Goal: Task Accomplishment & Management: Manage account settings

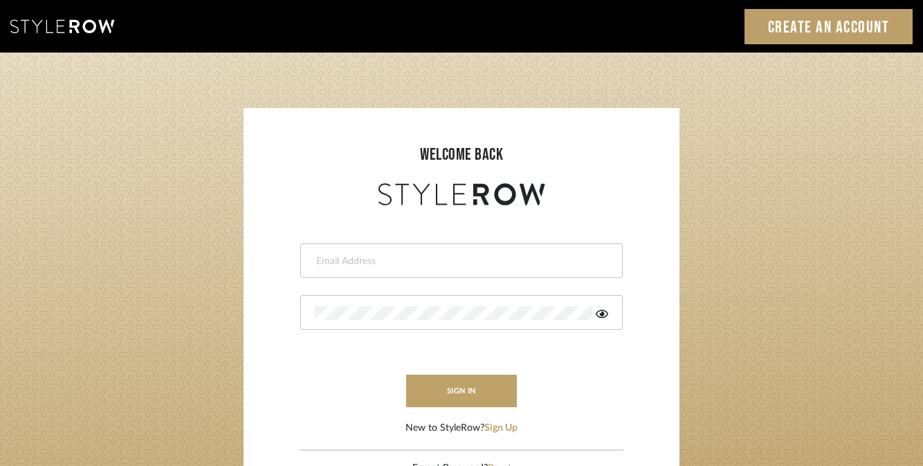
click at [401, 271] on div at bounding box center [461, 260] width 322 height 35
click at [401, 266] on input "email" at bounding box center [460, 261] width 290 height 14
type input "[EMAIL_ADDRESS][DOMAIN_NAME]"
click at [447, 381] on button "sign in" at bounding box center [461, 391] width 111 height 33
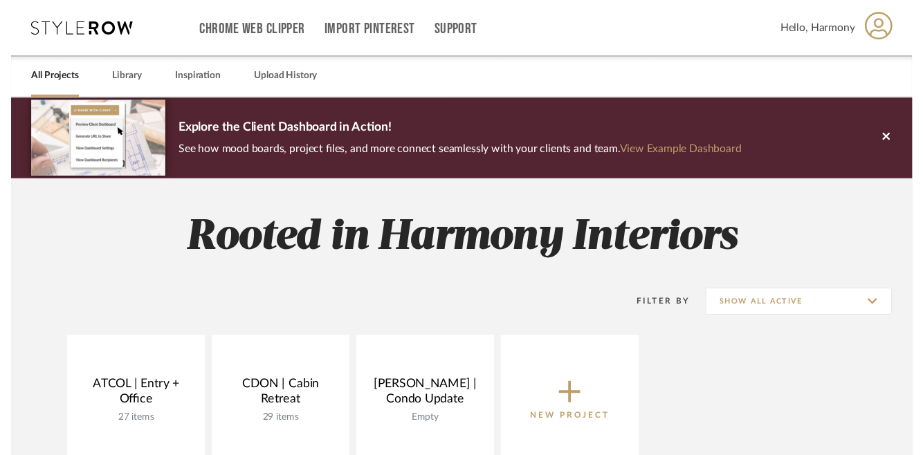
scroll to position [89, 0]
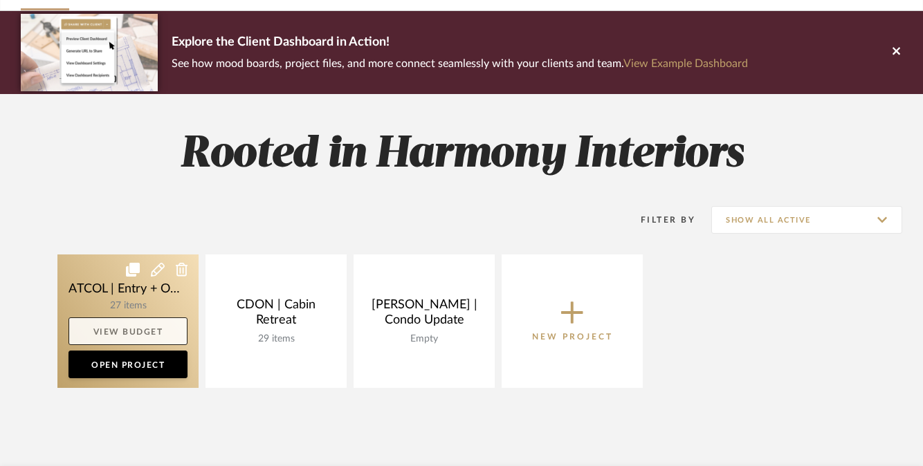
click at [136, 328] on link "View Budget" at bounding box center [127, 331] width 119 height 28
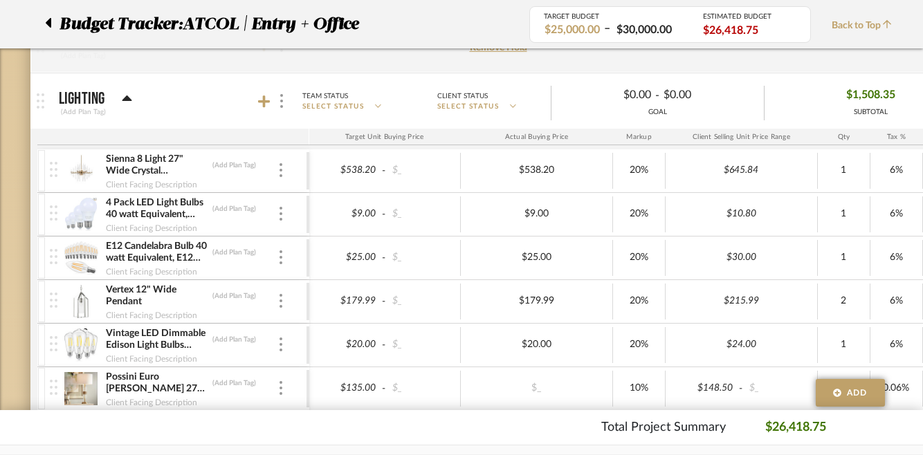
click at [83, 174] on img at bounding box center [81, 170] width 34 height 33
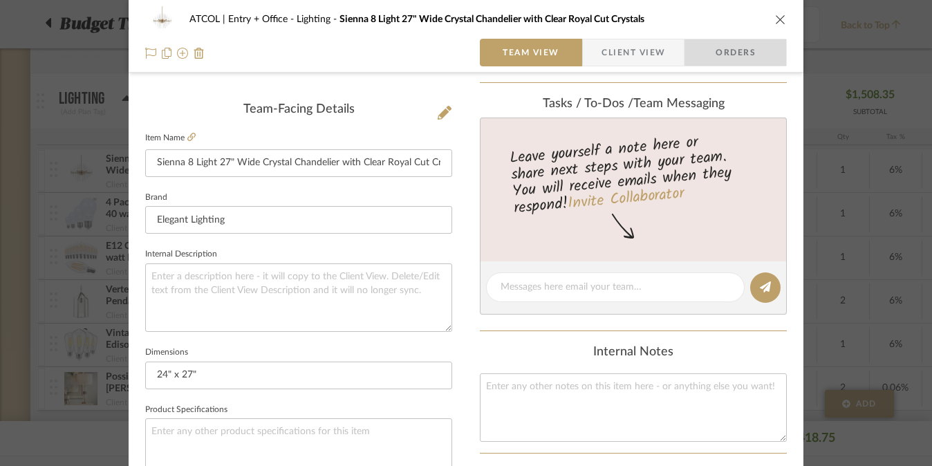
click at [734, 61] on span "Orders" at bounding box center [736, 53] width 71 height 28
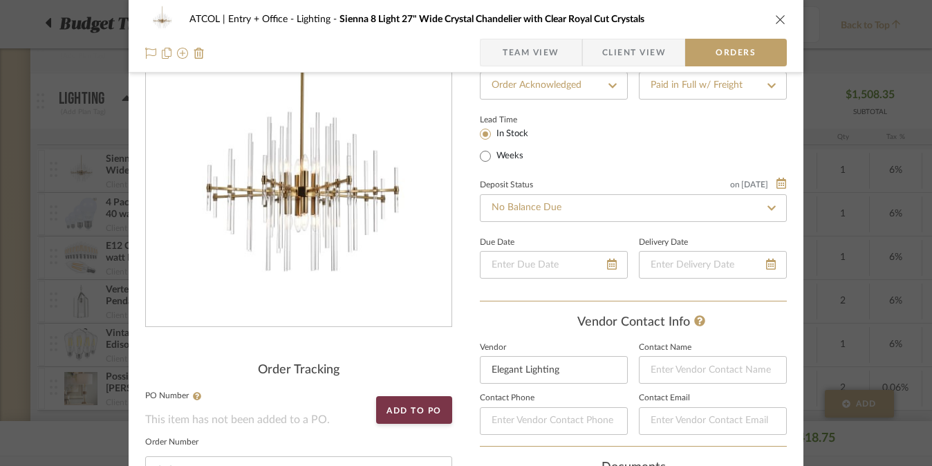
click at [548, 53] on span "Team View" at bounding box center [531, 53] width 57 height 28
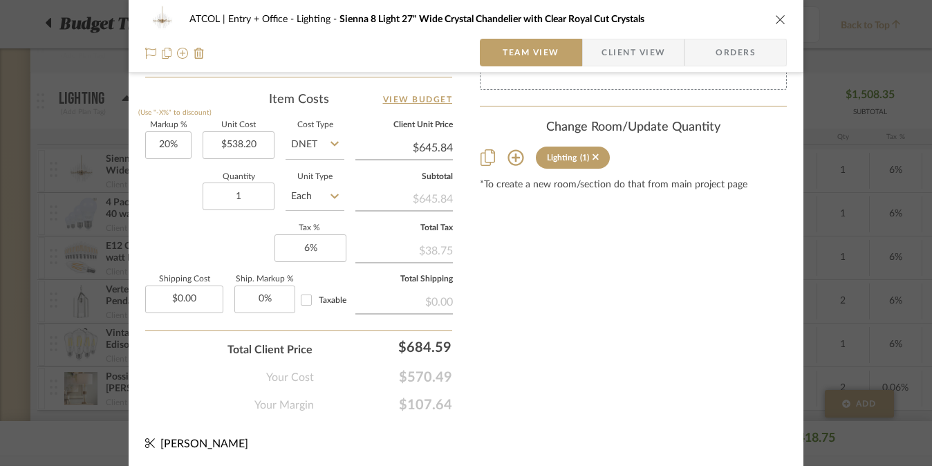
click at [775, 22] on icon "close" at bounding box center [780, 19] width 11 height 11
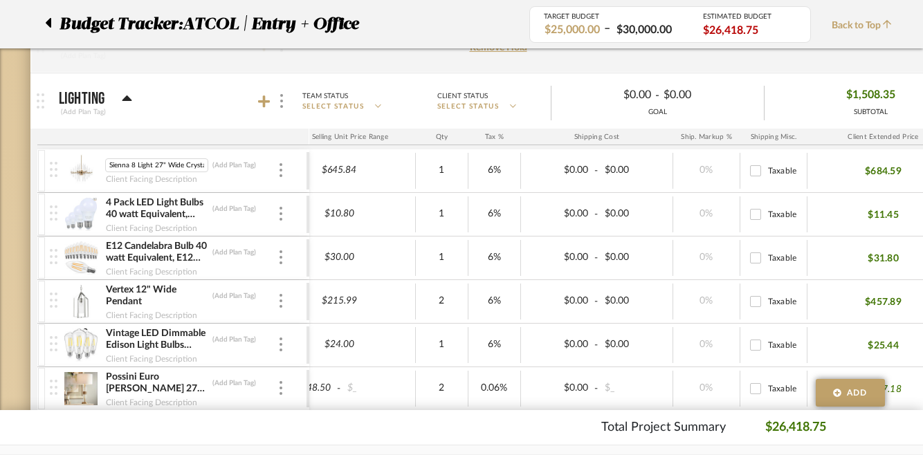
scroll to position [0, 125]
click at [113, 167] on input "Sienna 8 Light 27" Wide Crystal Chandelier with Clear Royal Cut Crystals" at bounding box center [156, 165] width 103 height 14
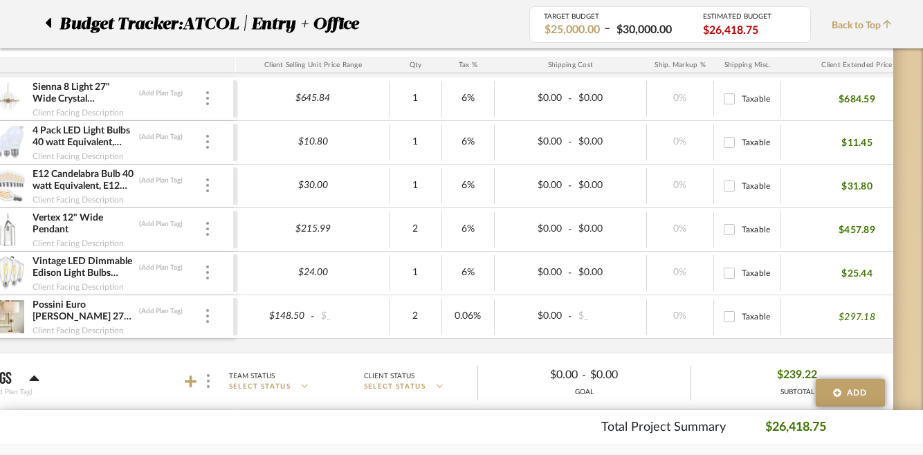
scroll to position [0, 441]
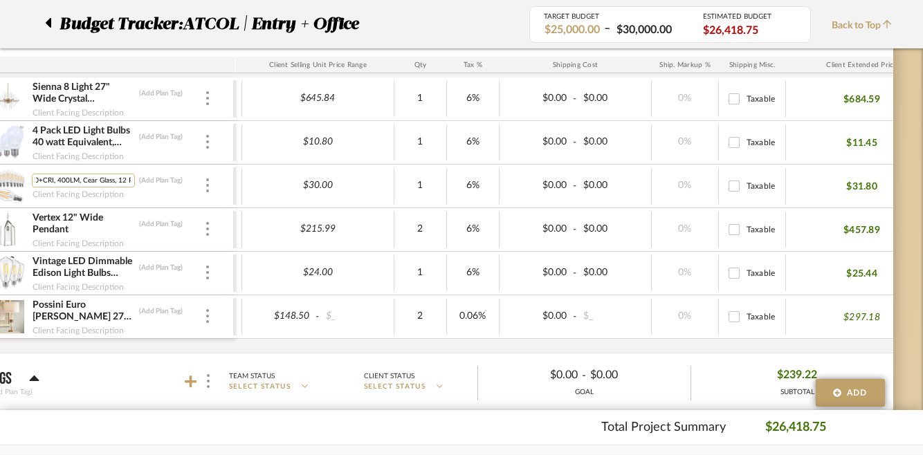
click at [118, 181] on input "E12 Candelabra Bulb 40 watt Equivalent, E12 LED Bulb Dimmable Chandelier Light …" at bounding box center [83, 181] width 103 height 14
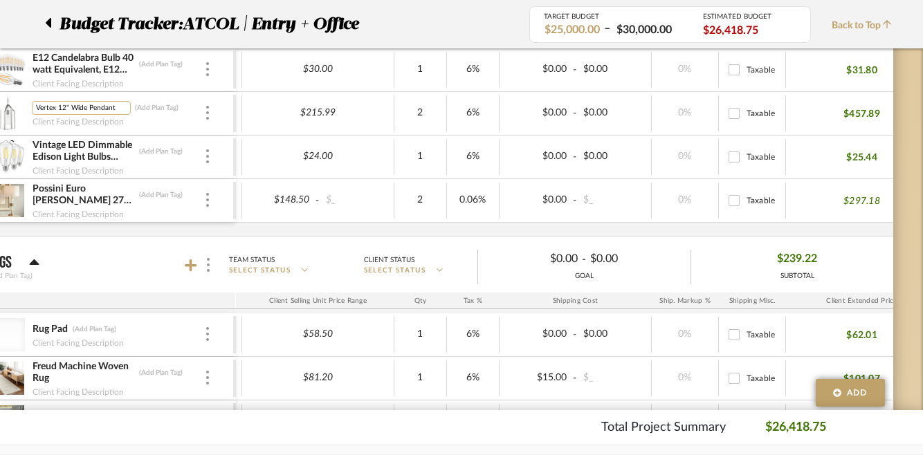
click at [86, 105] on input "Vertex 12" Wide Pendant" at bounding box center [81, 108] width 99 height 14
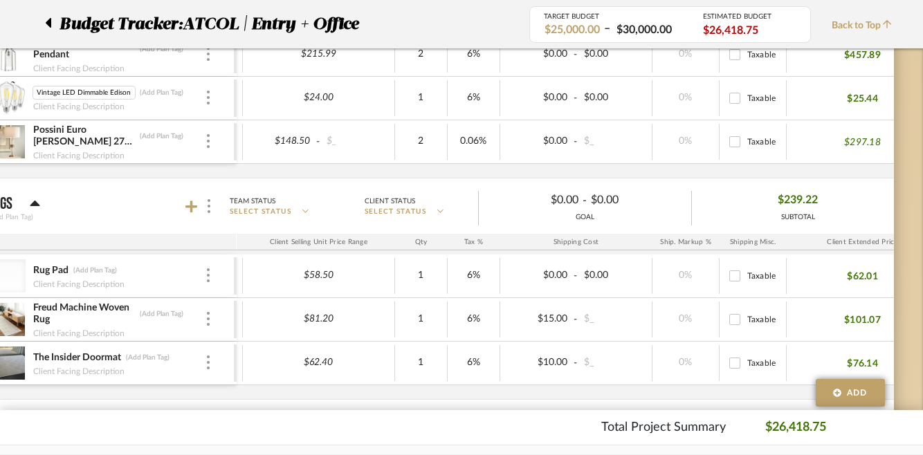
scroll to position [0, 54]
click at [115, 93] on input "Vintage LED Dimmable Edison Light Bulbs 100W" at bounding box center [84, 93] width 103 height 14
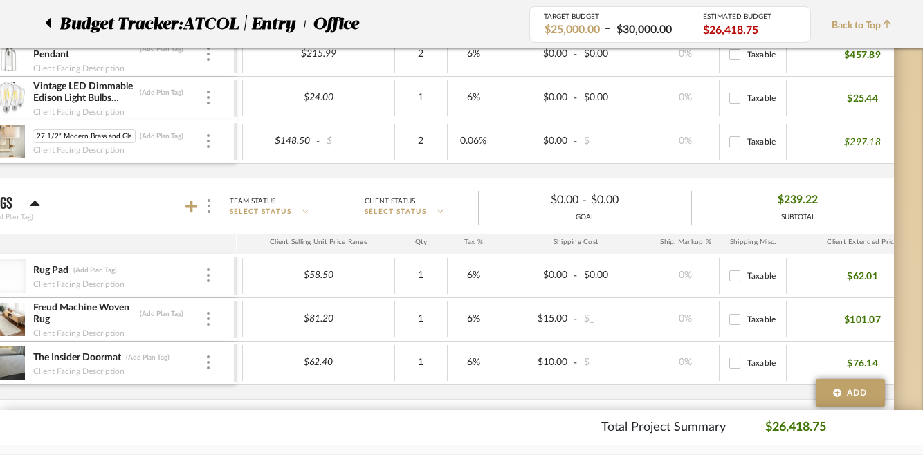
click at [93, 136] on input "Possini Euro Aloise 27 1/2" Modern Brass and Glass Table Lamp" at bounding box center [84, 136] width 103 height 14
click at [17, 144] on img at bounding box center [9, 141] width 34 height 33
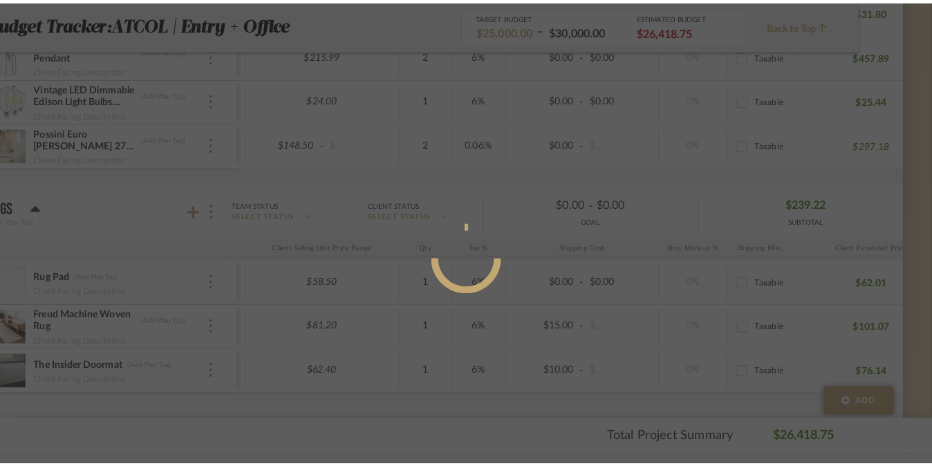
scroll to position [0, 0]
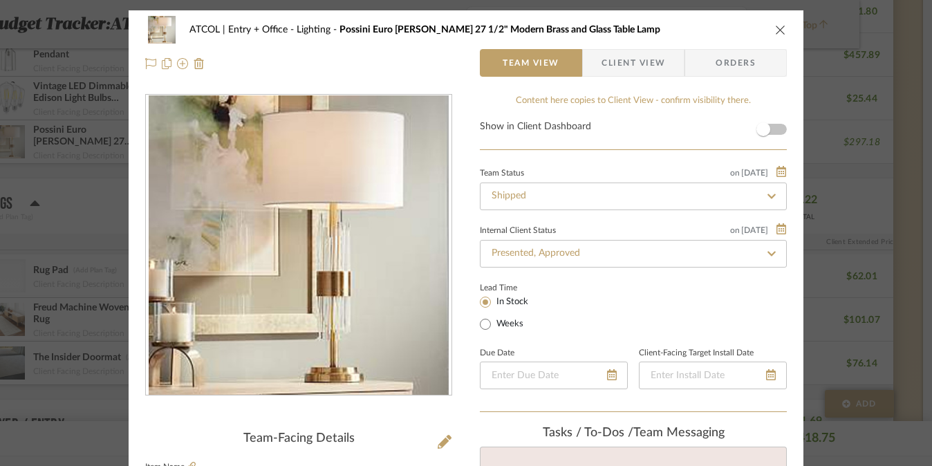
click at [763, 63] on span "Orders" at bounding box center [736, 63] width 71 height 28
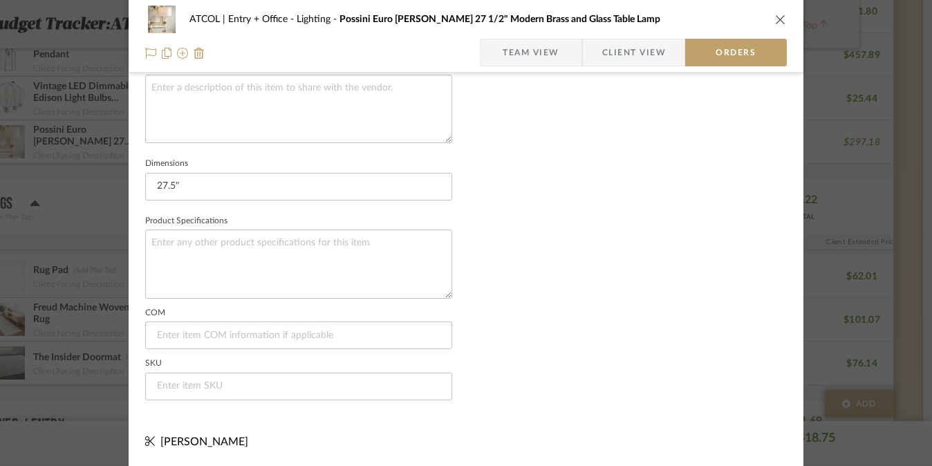
scroll to position [383, 0]
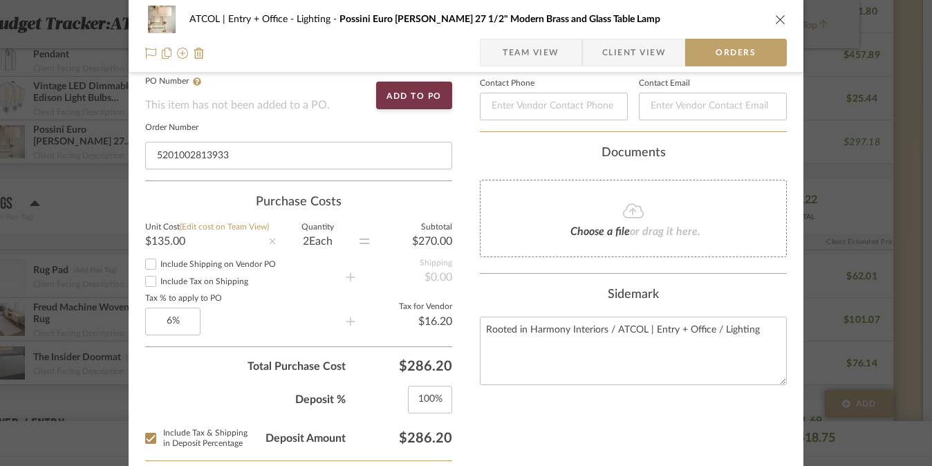
click at [535, 58] on span "Team View" at bounding box center [531, 53] width 57 height 28
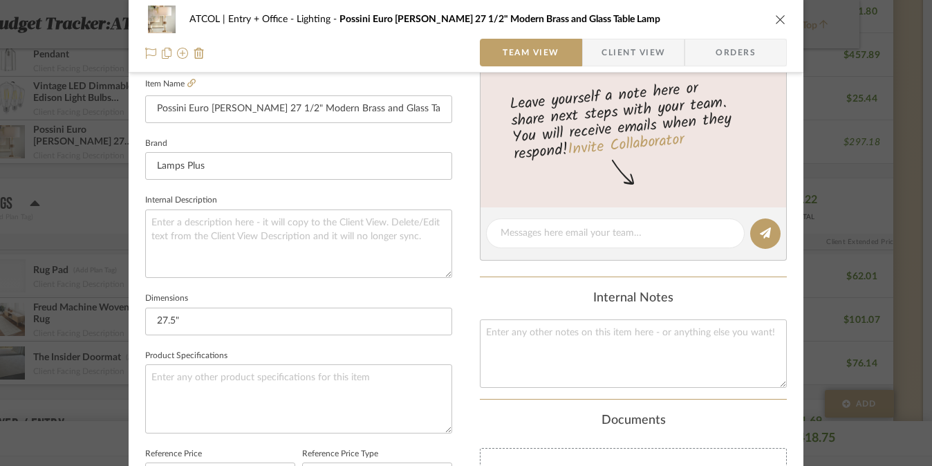
scroll to position [819, 0]
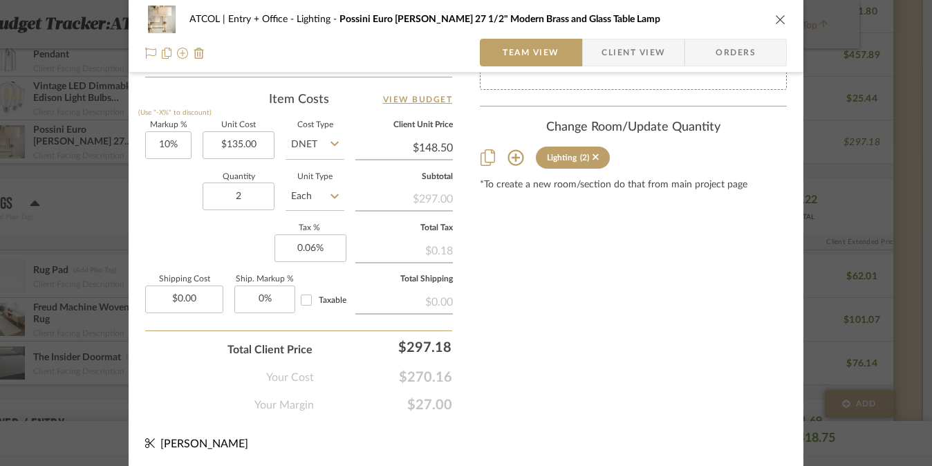
click at [778, 20] on icon "close" at bounding box center [780, 19] width 11 height 11
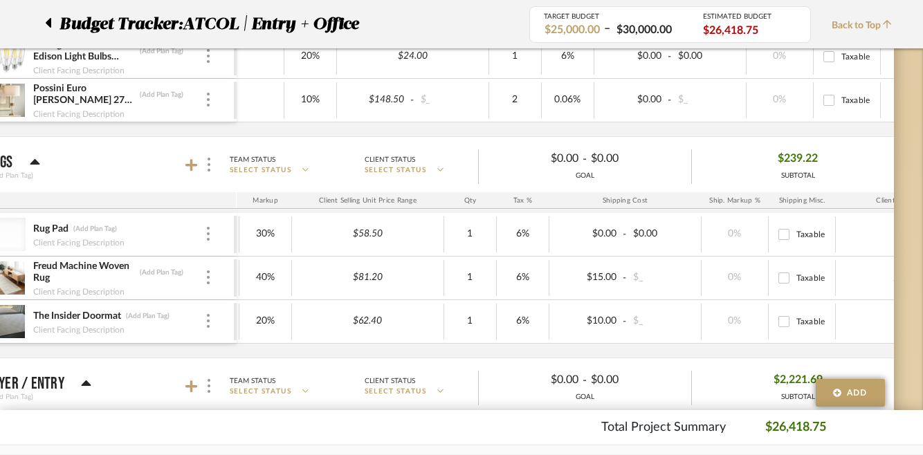
scroll to position [0, 395]
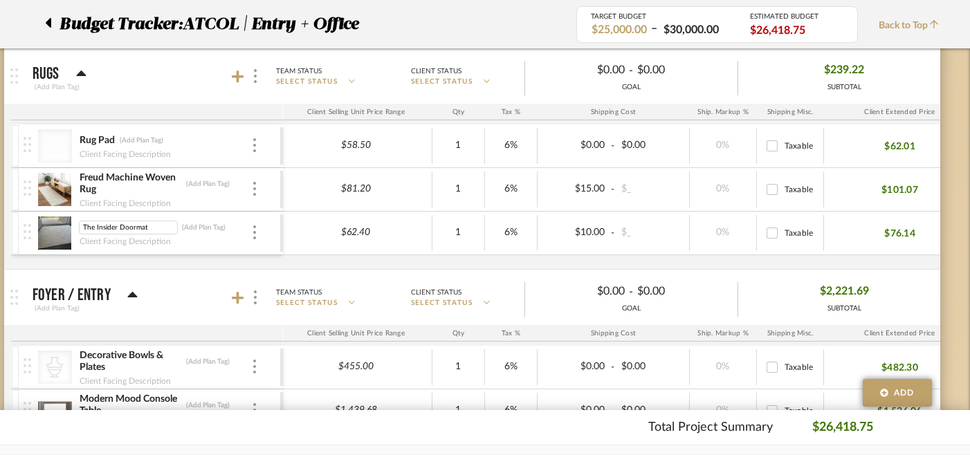
click at [135, 228] on input "The Insider Doormat" at bounding box center [128, 228] width 99 height 14
click at [53, 230] on img at bounding box center [55, 232] width 34 height 33
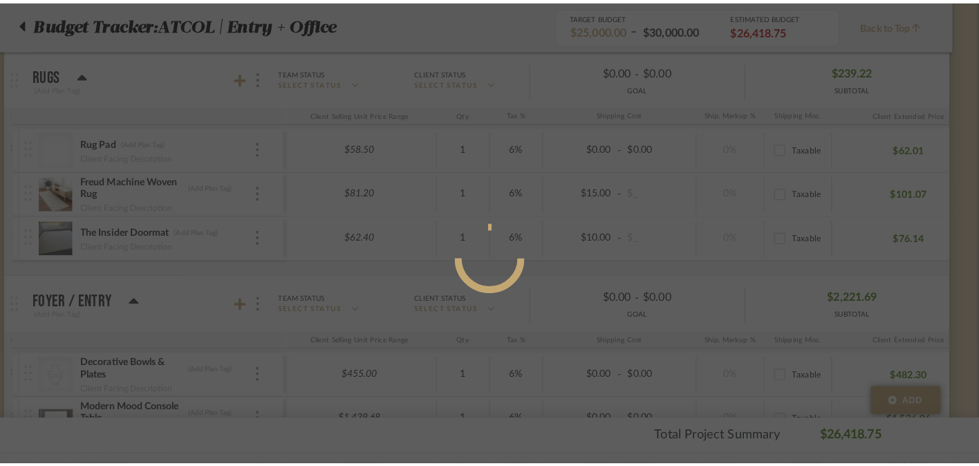
scroll to position [0, 0]
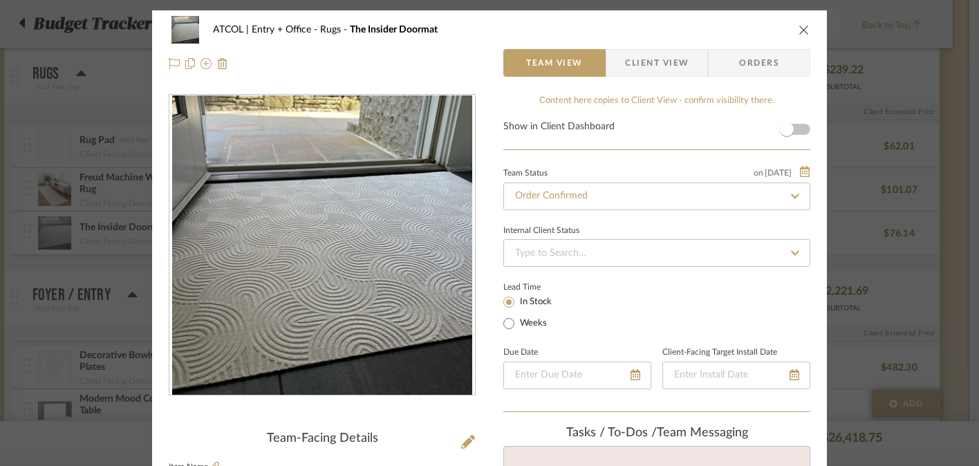
click at [749, 59] on span "Orders" at bounding box center [759, 63] width 71 height 28
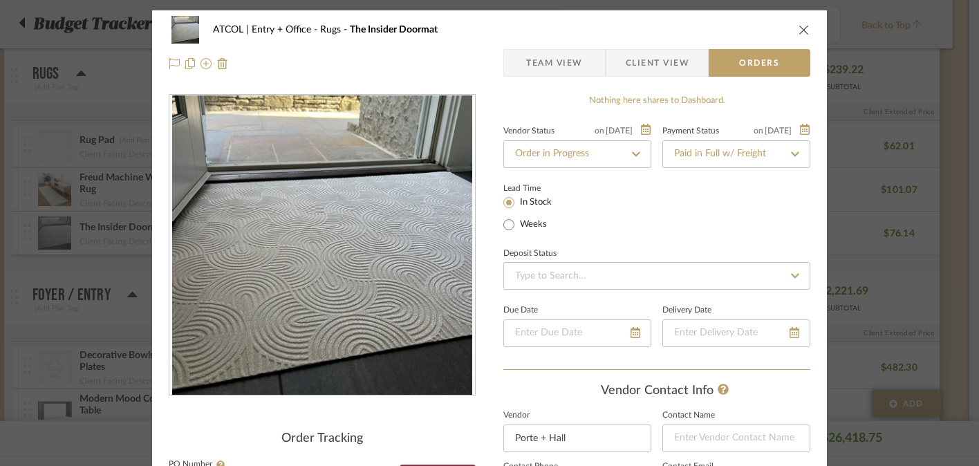
click at [566, 69] on span "Team View" at bounding box center [554, 63] width 57 height 28
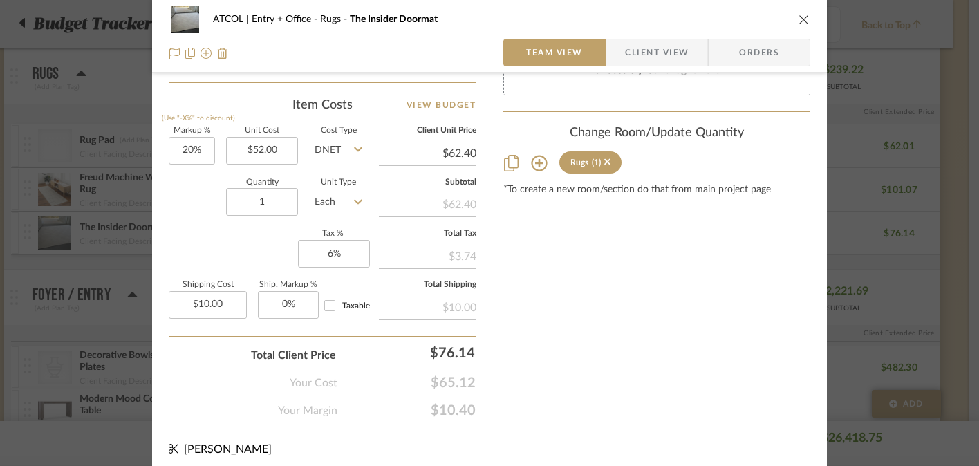
scroll to position [819, 0]
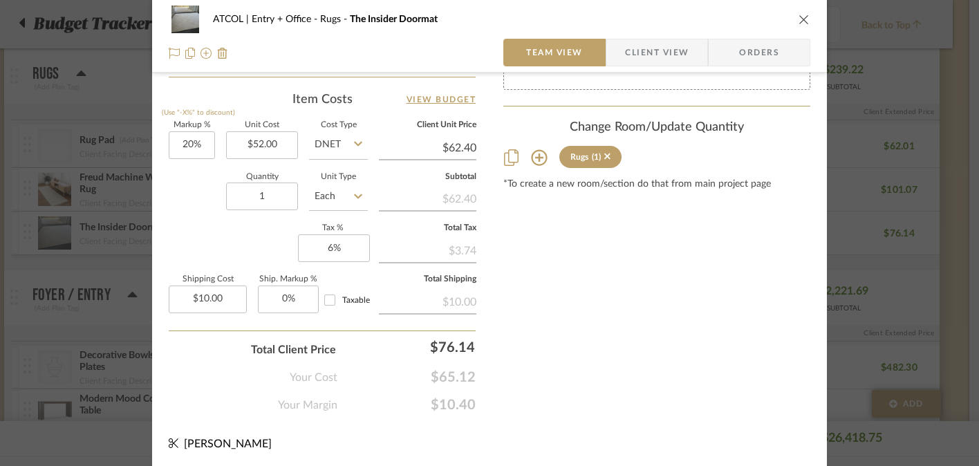
click at [799, 17] on icon "close" at bounding box center [804, 19] width 11 height 11
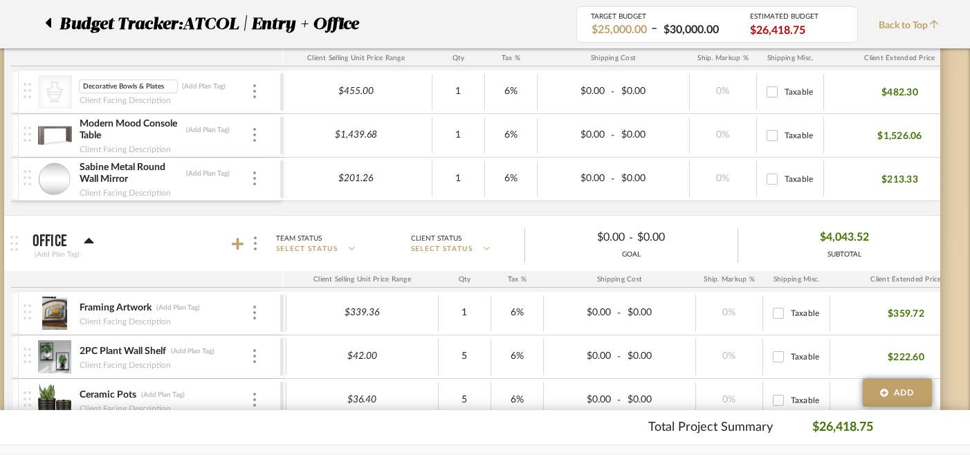
scroll to position [0, 1]
click at [122, 86] on input "Decorative Bowls & Plates" at bounding box center [128, 87] width 99 height 14
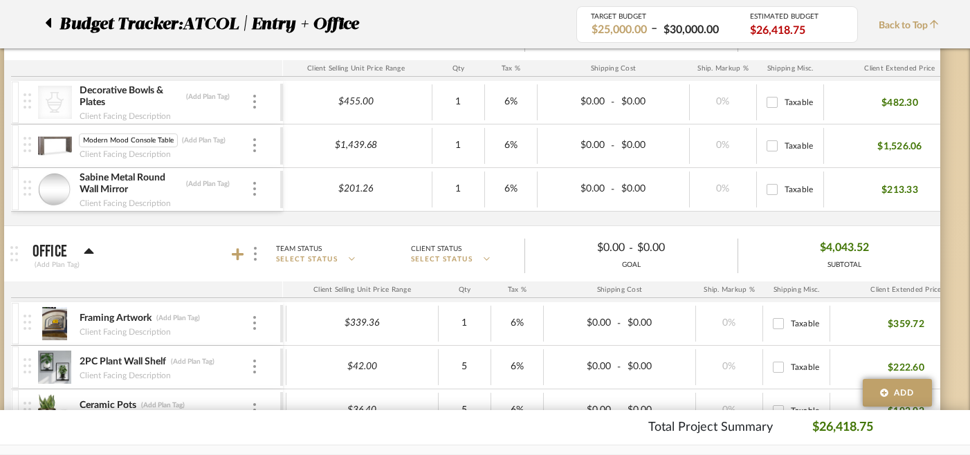
click at [109, 142] on input "Modern Mood Console Table" at bounding box center [128, 140] width 99 height 14
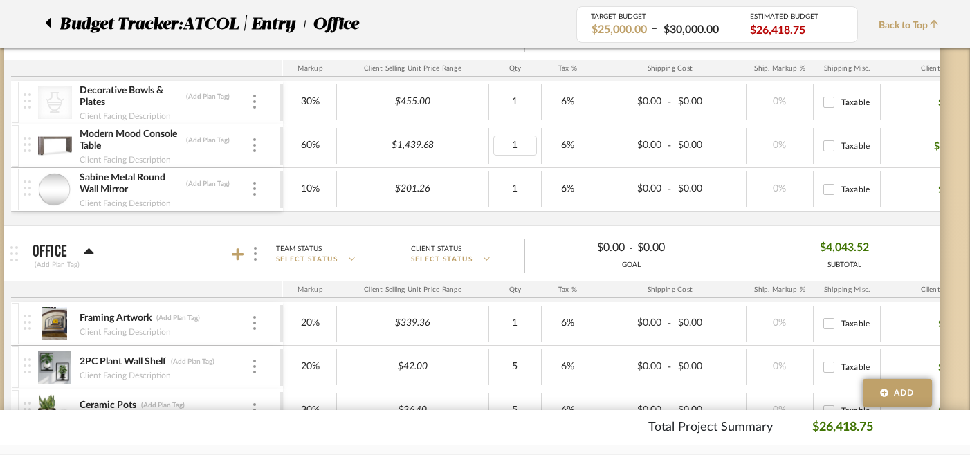
scroll to position [0, 351]
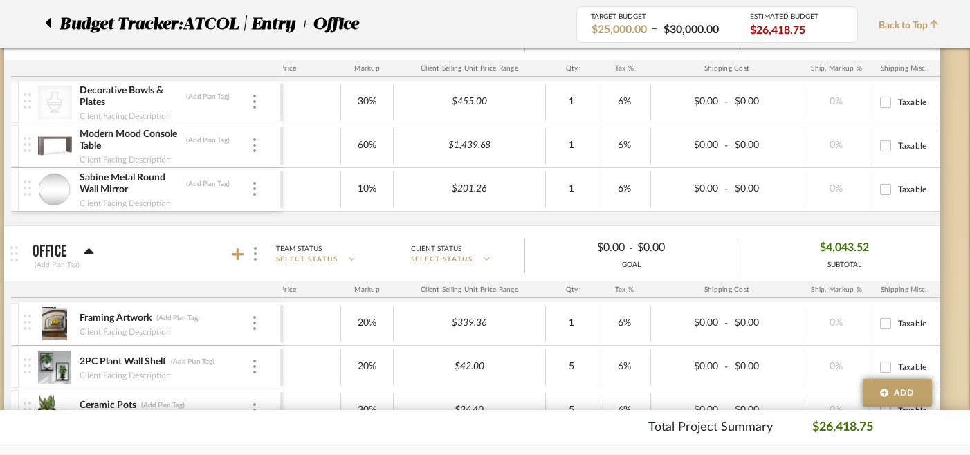
click at [51, 145] on img at bounding box center [55, 145] width 34 height 33
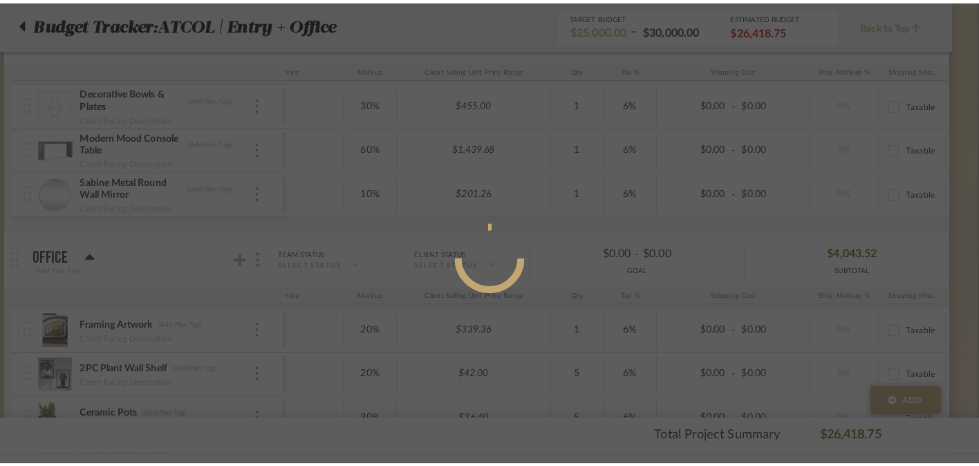
scroll to position [0, 0]
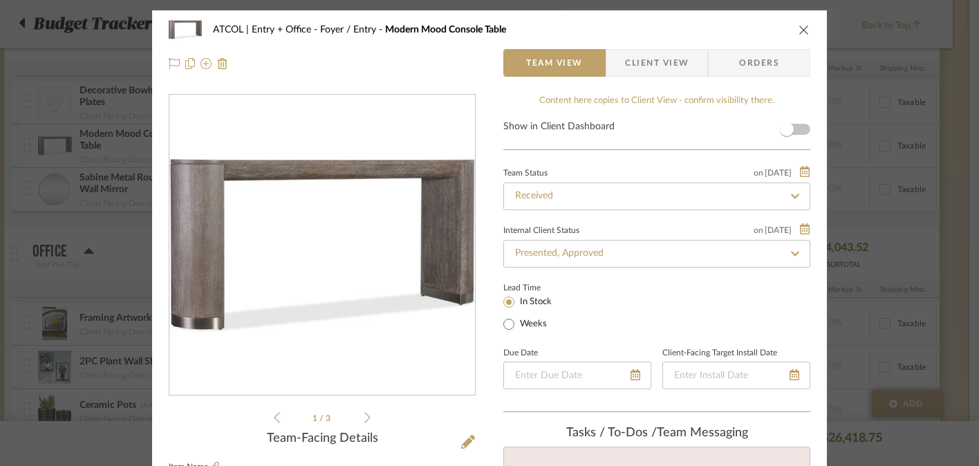
click at [739, 64] on span "Orders" at bounding box center [759, 63] width 71 height 28
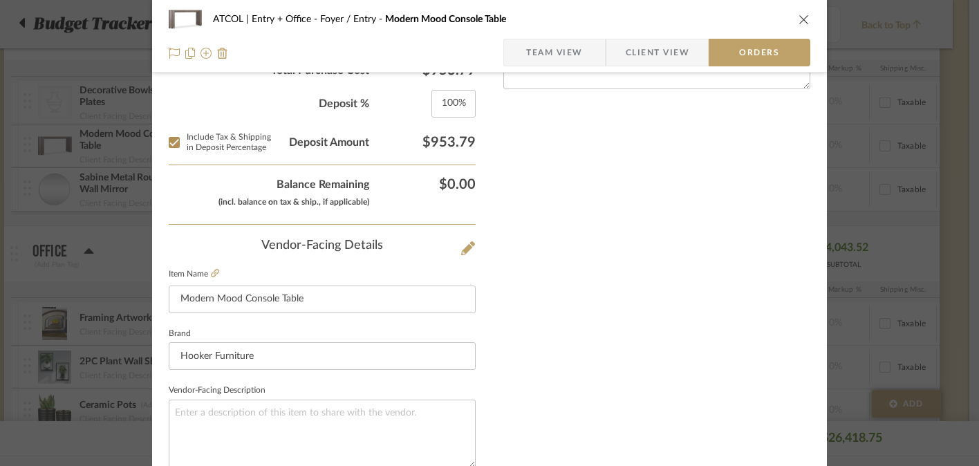
scroll to position [614, 0]
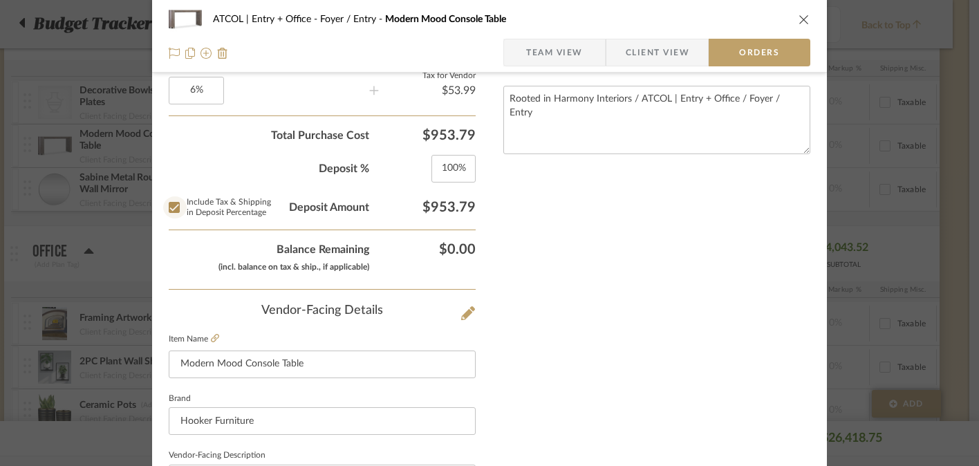
click at [167, 211] on input "Include Tax & Shipping in Deposit Percentage" at bounding box center [174, 207] width 22 height 22
checkbox input "false"
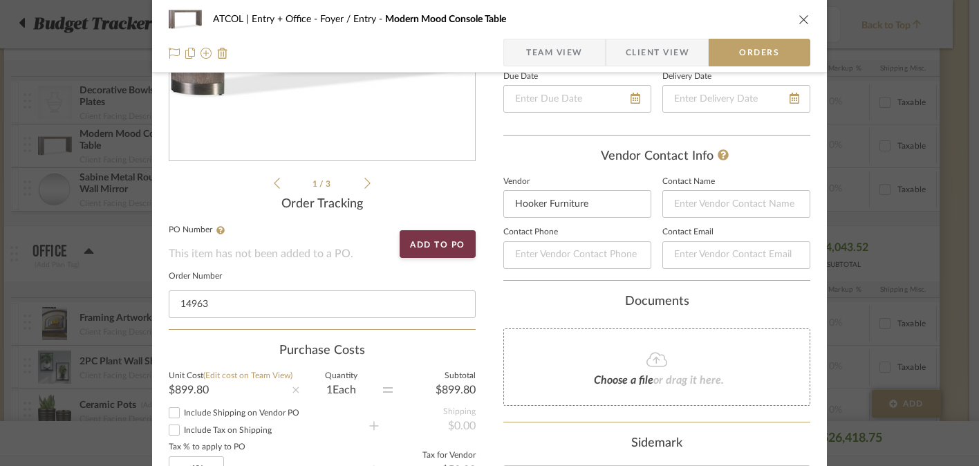
scroll to position [222, 0]
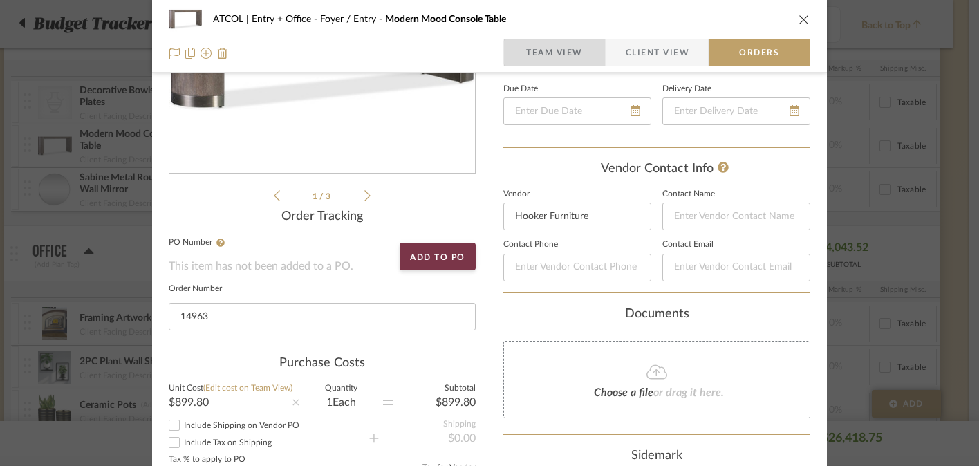
click at [578, 53] on span "Team View" at bounding box center [554, 53] width 101 height 28
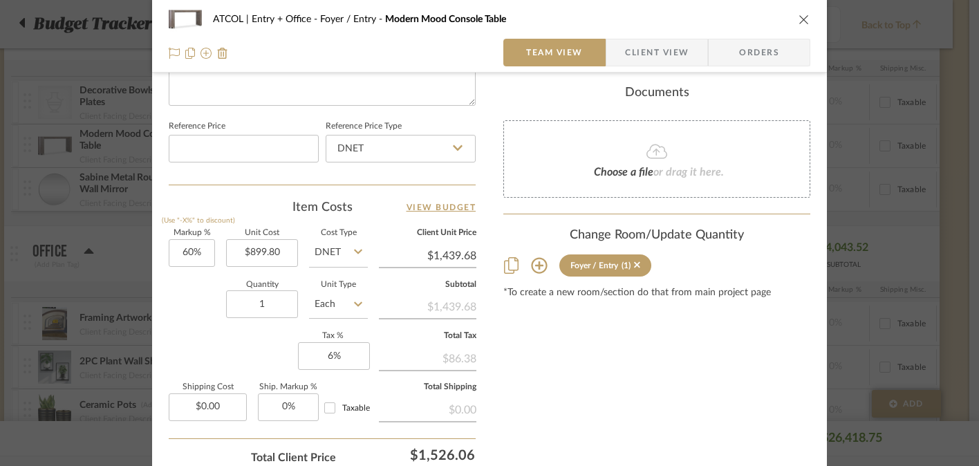
scroll to position [715, 0]
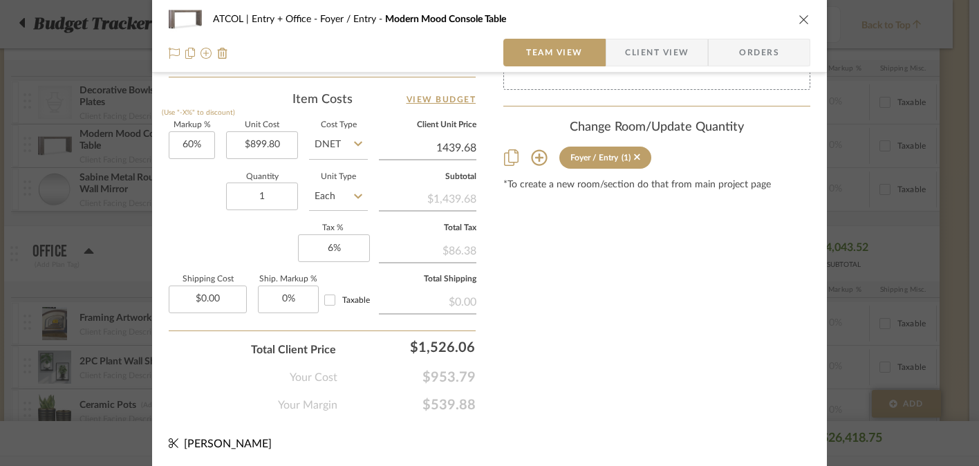
type input "$1,439.68"
click at [891, 254] on div "ATCOL | Entry + Office Foyer / Entry Modern Mood Console Table Team View Client…" at bounding box center [489, 233] width 979 height 466
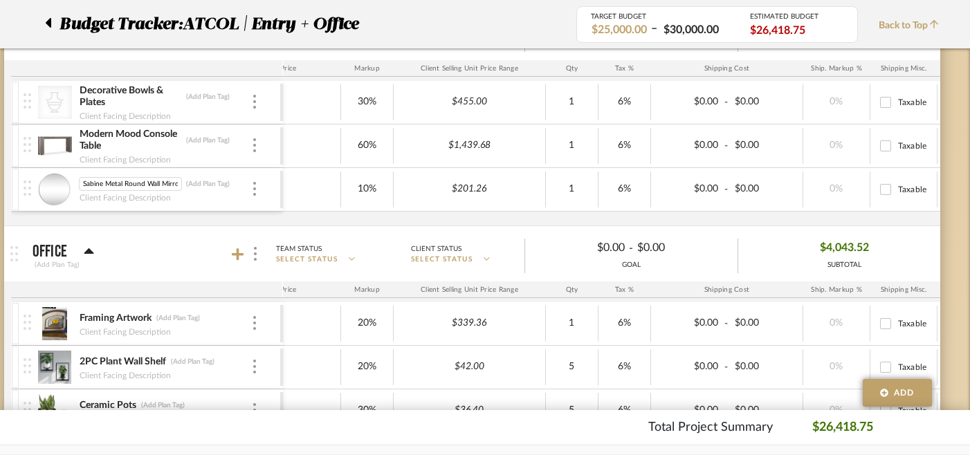
scroll to position [0, 2]
click at [131, 181] on input "Sabine Metal Round Wall Mirror" at bounding box center [130, 184] width 103 height 14
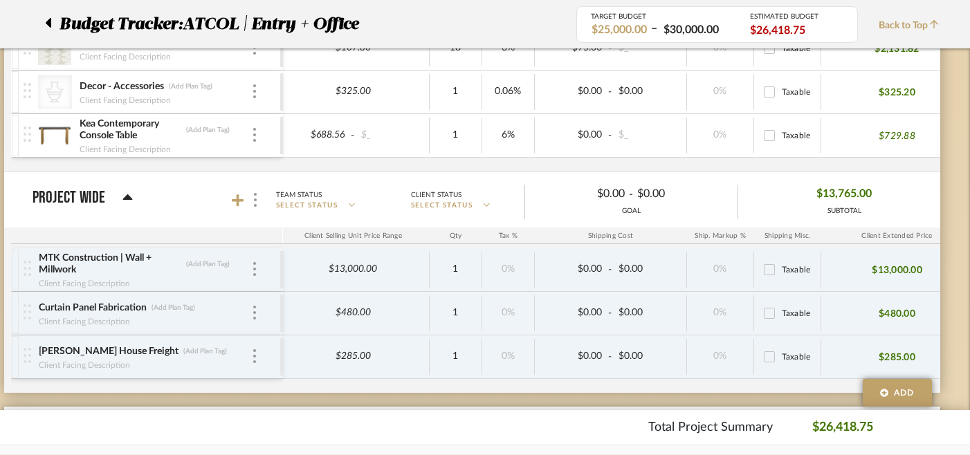
scroll to position [0, 450]
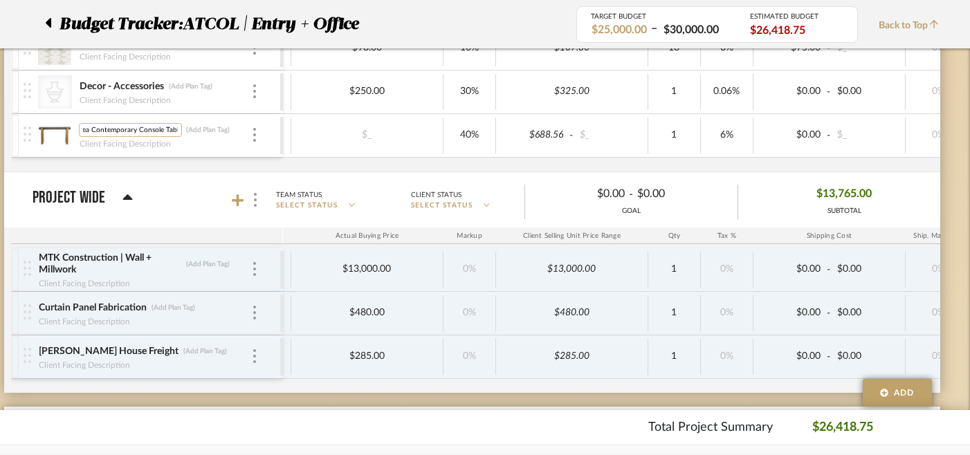
click at [157, 126] on input "Kea Contemporary Console Table" at bounding box center [130, 130] width 103 height 14
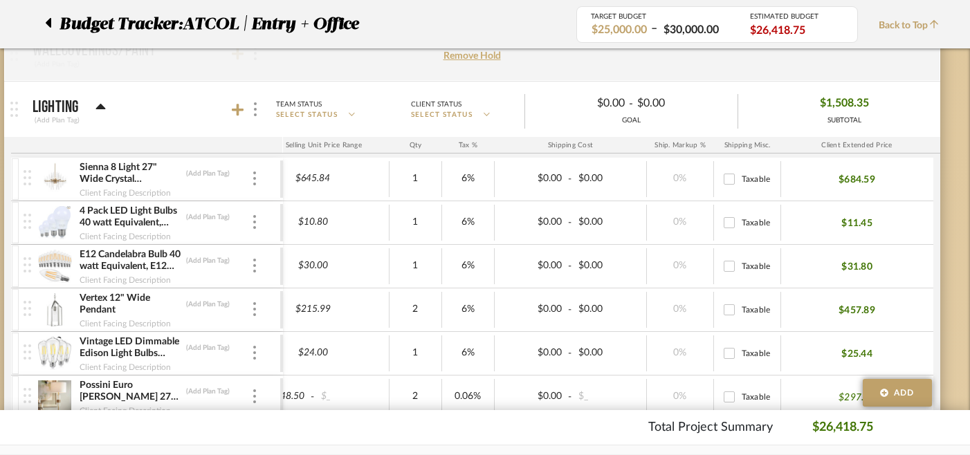
scroll to position [0, 26]
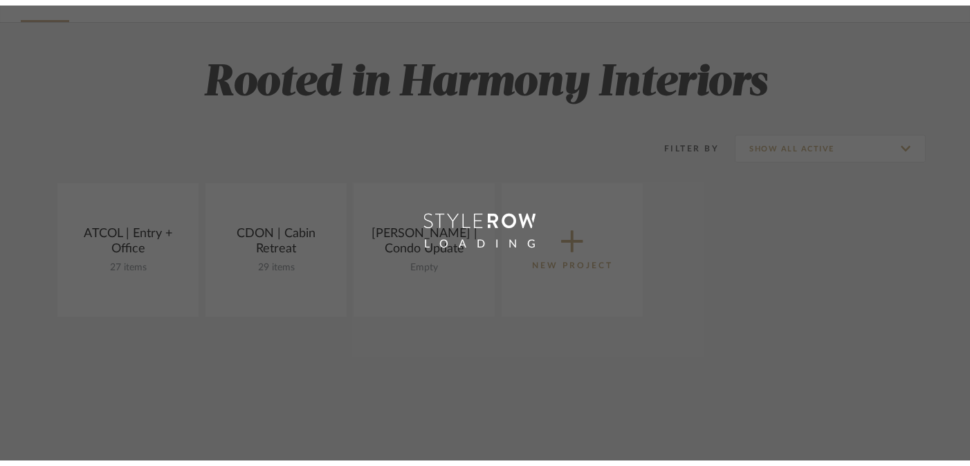
scroll to position [89, 0]
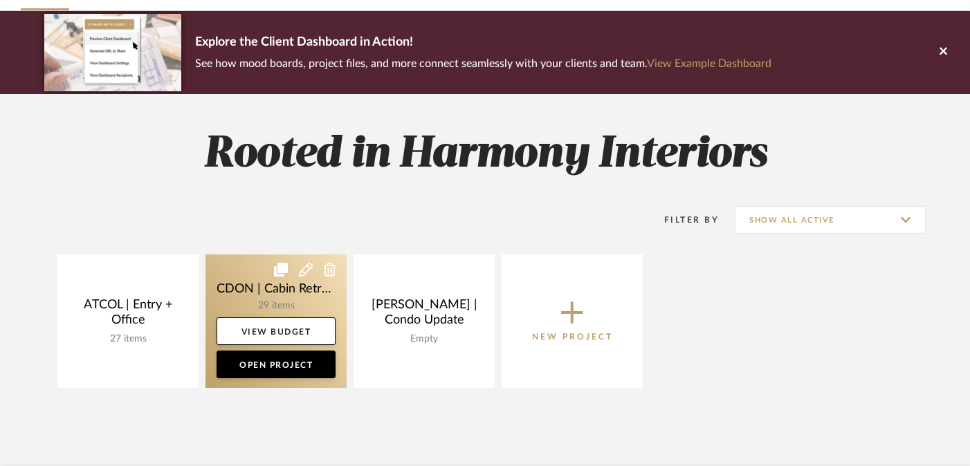
click at [232, 279] on link at bounding box center [275, 320] width 141 height 133
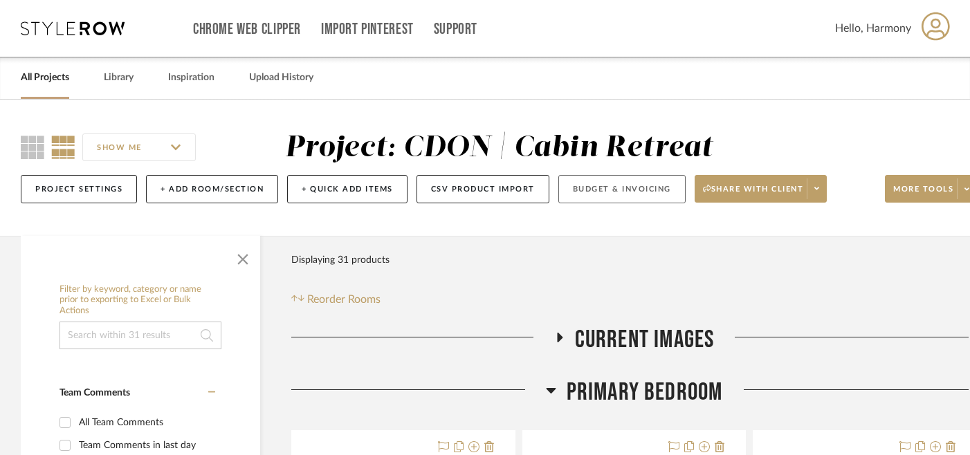
click at [617, 192] on button "Budget & Invoicing" at bounding box center [621, 189] width 127 height 28
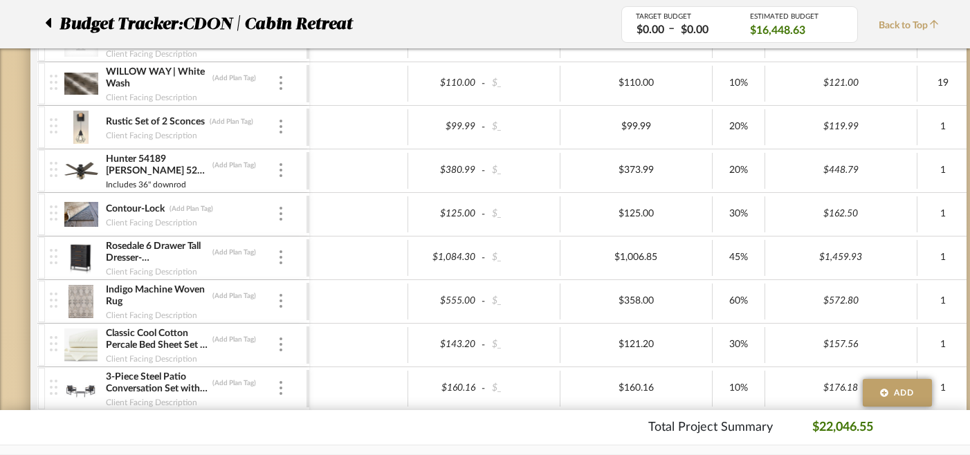
scroll to position [480, 0]
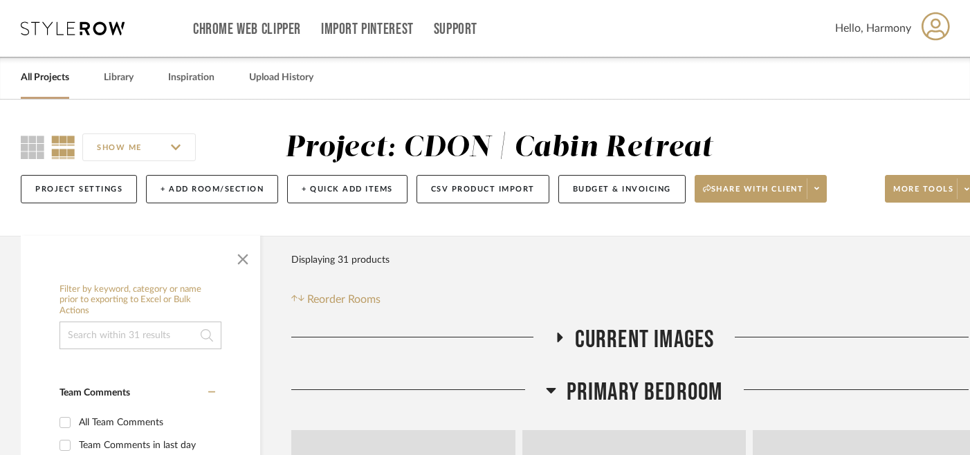
scroll to position [0, 26]
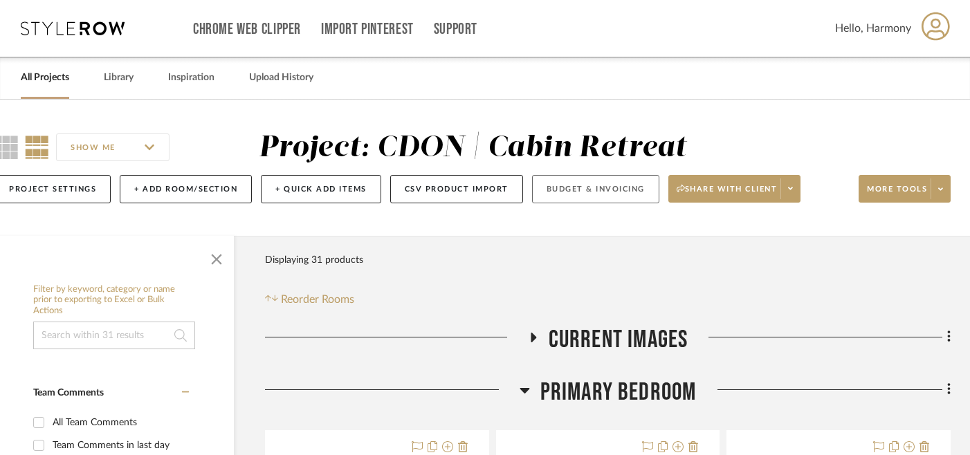
click at [619, 190] on button "Budget & Invoicing" at bounding box center [595, 189] width 127 height 28
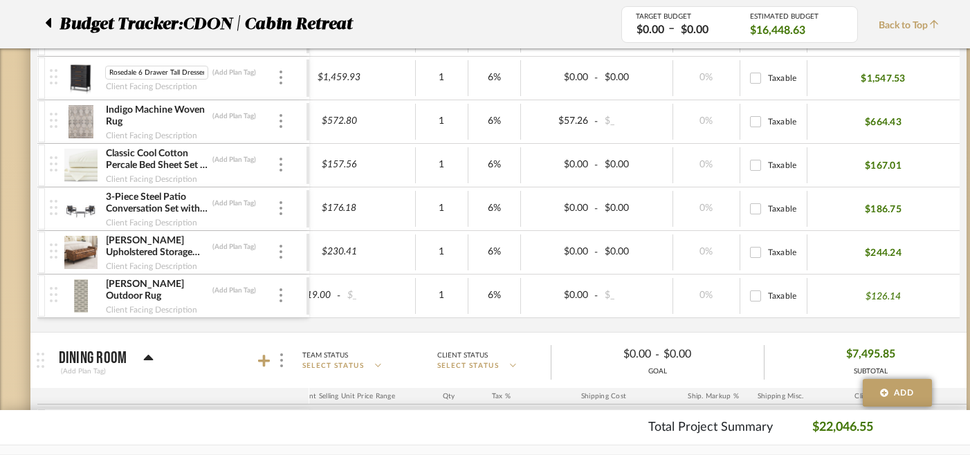
scroll to position [0, 35]
click at [184, 73] on input "Rosedale 6 Drawer Tall Dresser-Ebony Oak" at bounding box center [156, 73] width 103 height 14
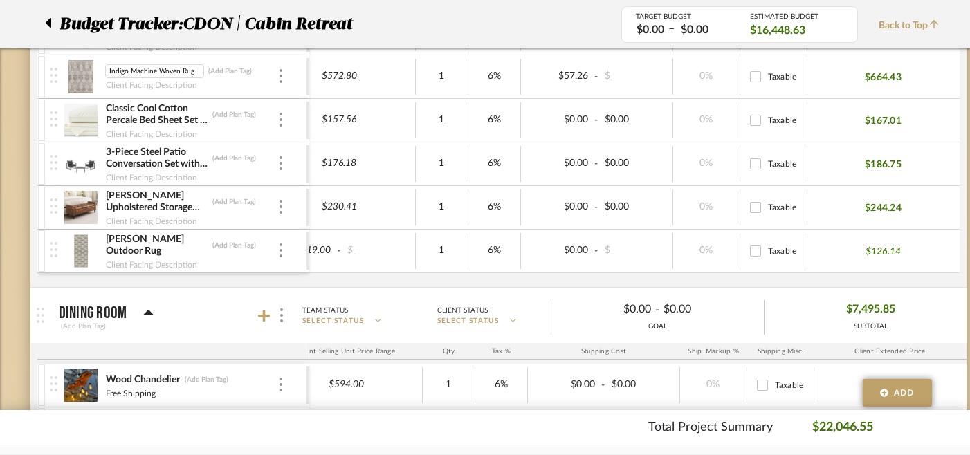
scroll to position [0, 1]
click at [153, 71] on input "Indigo Machine Woven Rug" at bounding box center [154, 71] width 99 height 14
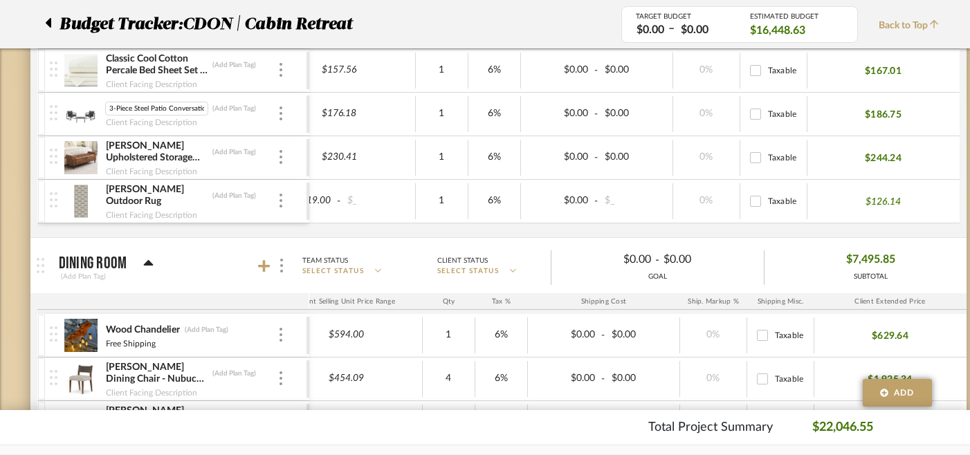
scroll to position [0, 77]
click at [177, 109] on input "3-Piece Steel Patio Conversation Set with Gray Cushions" at bounding box center [156, 109] width 103 height 14
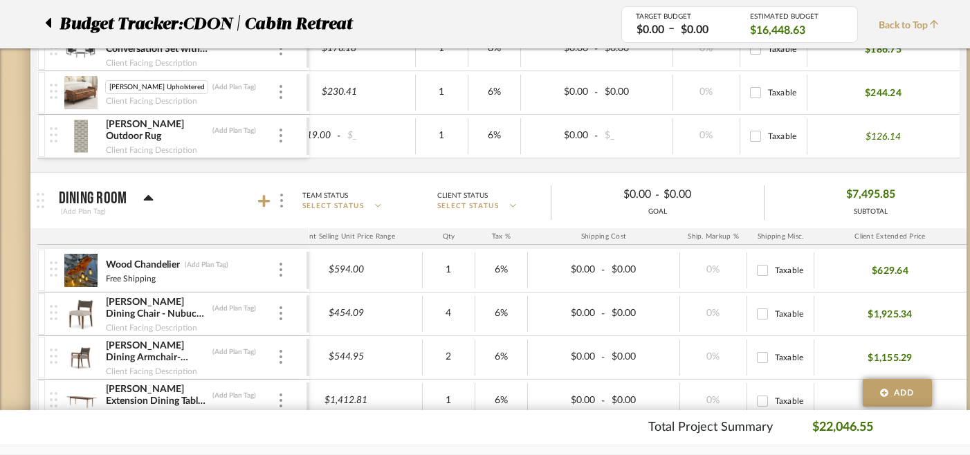
scroll to position [0, 14]
click at [168, 82] on input "Dawsey Upholstered Storage Bench" at bounding box center [156, 87] width 103 height 14
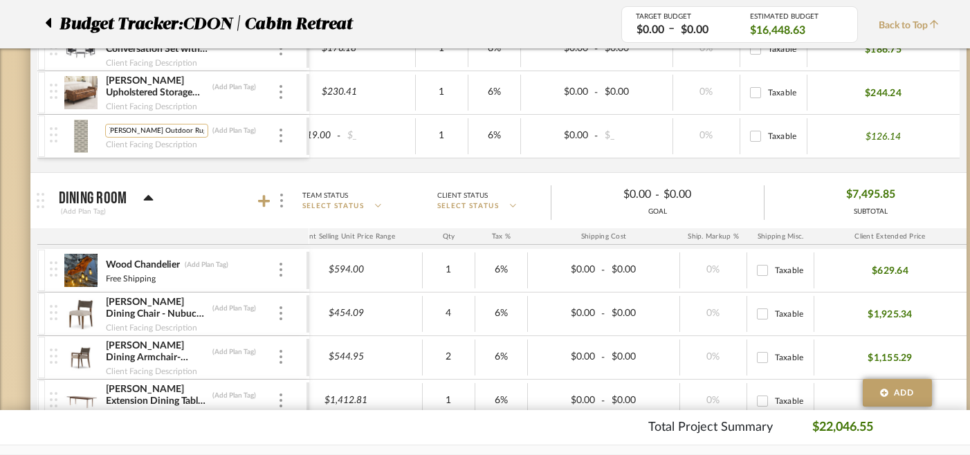
click at [161, 131] on input "Savannah Stone Outdoor Rug" at bounding box center [156, 131] width 103 height 14
click at [79, 138] on img at bounding box center [81, 136] width 34 height 33
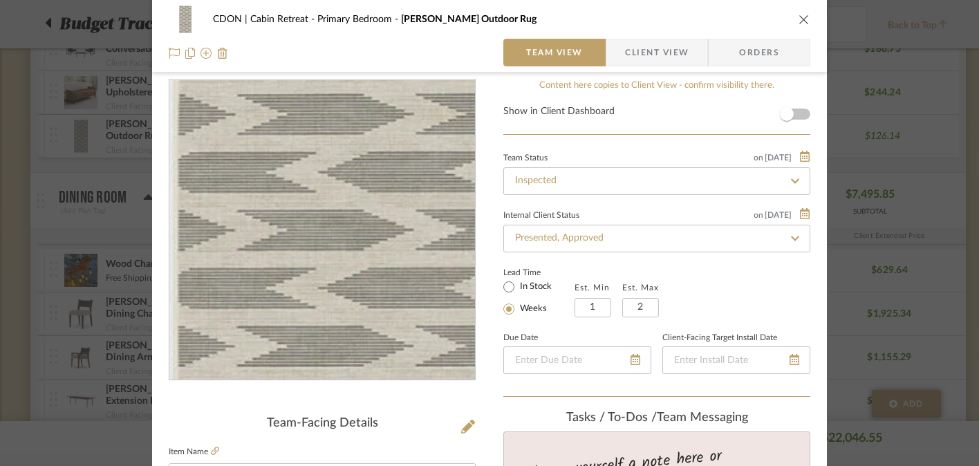
scroll to position [16, 0]
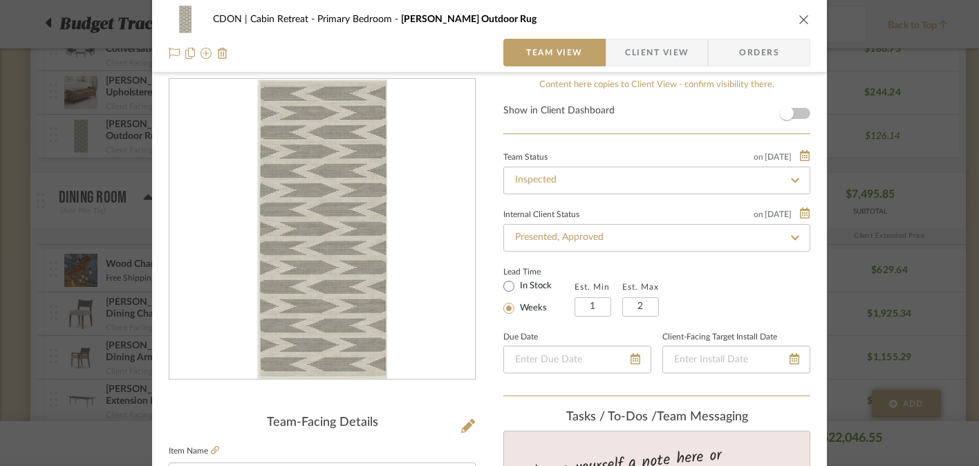
click at [727, 53] on span "Orders" at bounding box center [759, 53] width 71 height 28
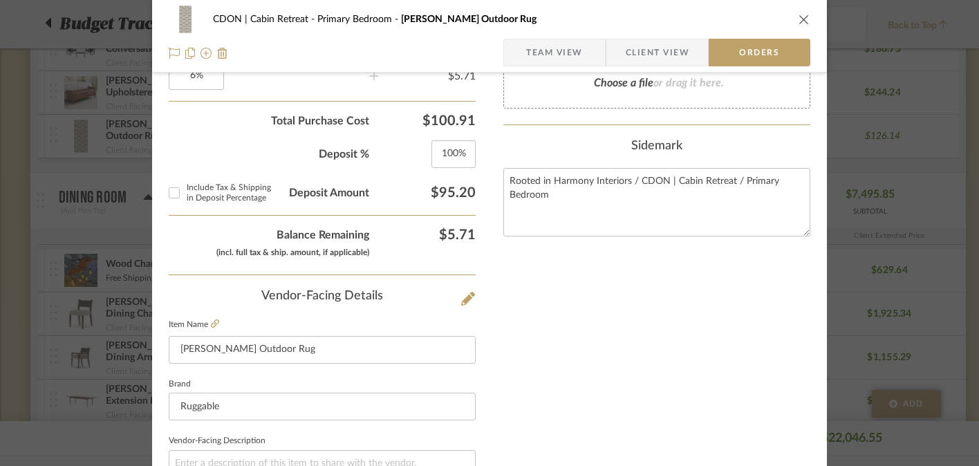
scroll to position [629, 0]
click at [800, 19] on icon "close" at bounding box center [804, 19] width 11 height 11
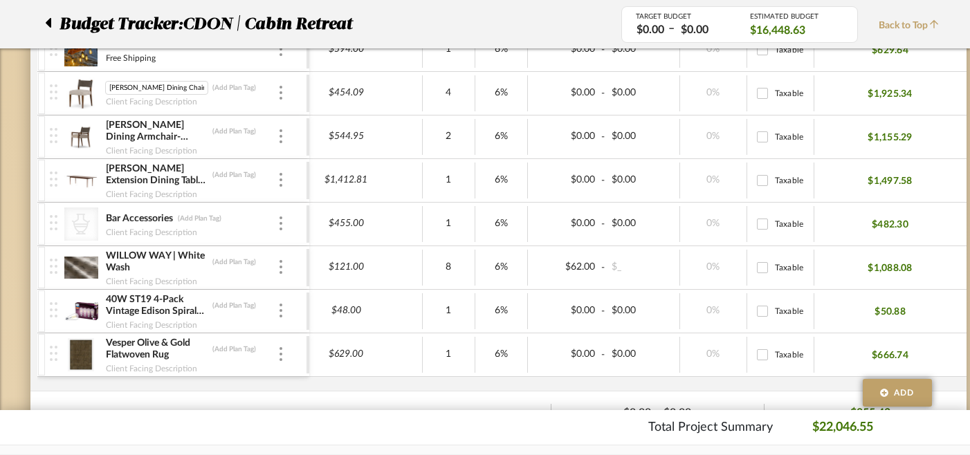
scroll to position [0, 19]
click at [156, 89] on input "Ferris Dining Chair - Nubuck Charcoal" at bounding box center [156, 88] width 103 height 14
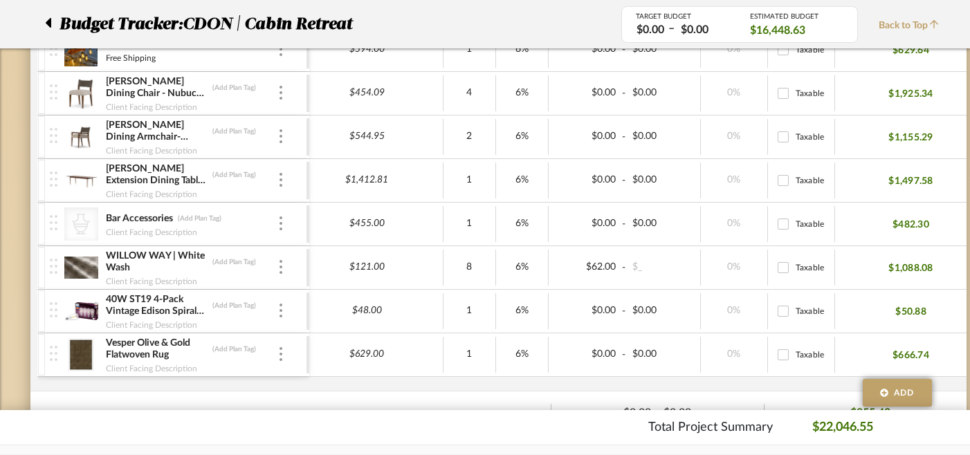
scroll to position [0, 461]
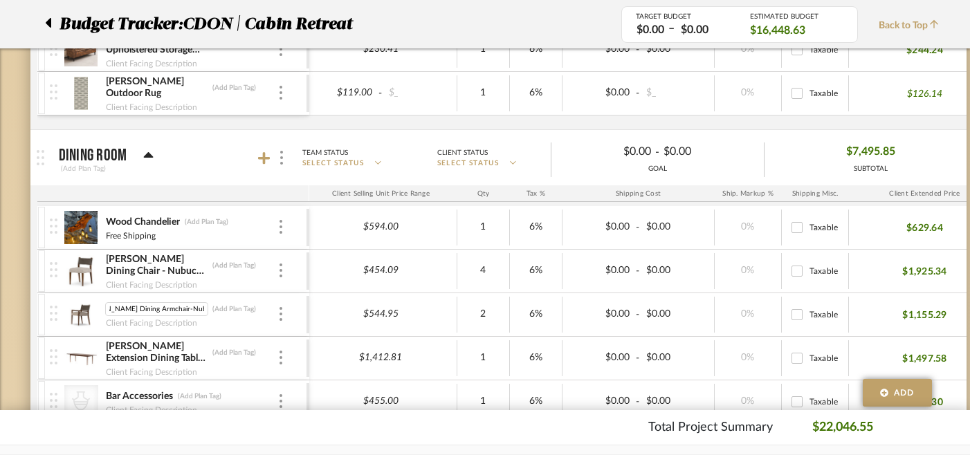
click at [146, 306] on input "Ferris Dining Armchair-Nubuck Charcoal" at bounding box center [156, 309] width 103 height 14
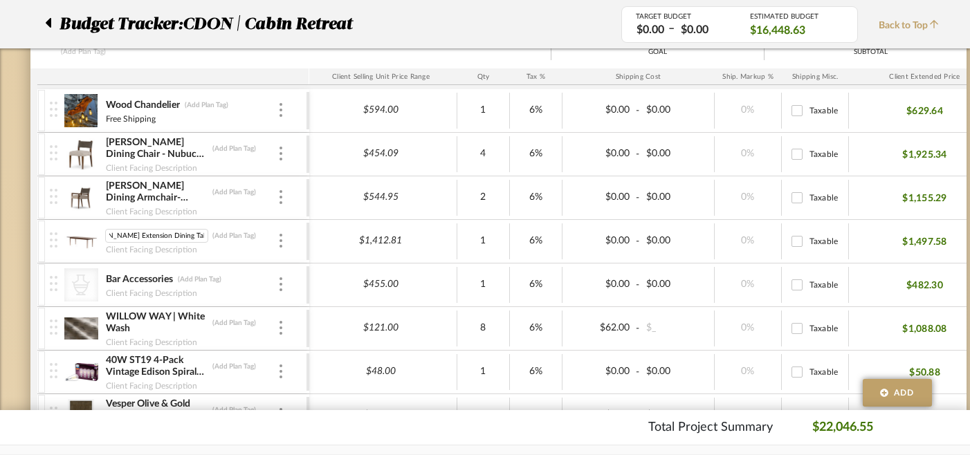
click at [165, 238] on input "Harper Extension Dining Table-84/104"" at bounding box center [156, 236] width 103 height 14
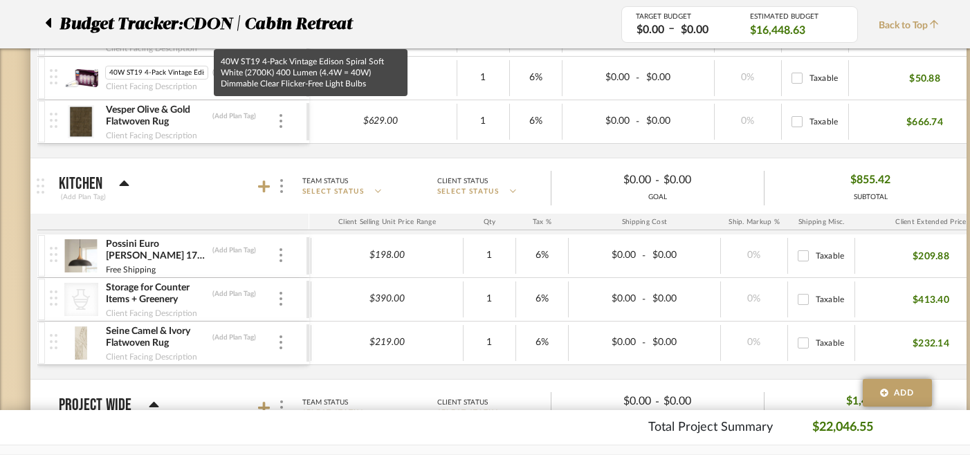
scroll to position [0, 290]
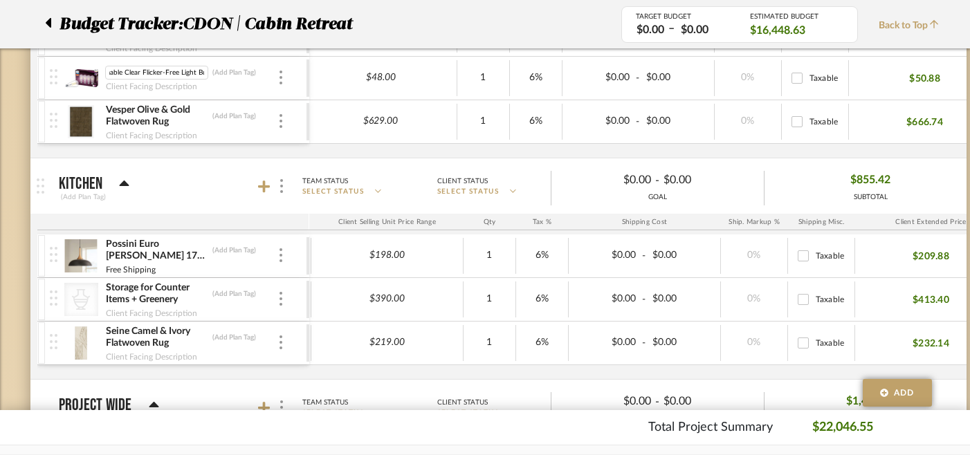
click at [162, 73] on input "40W ST19 4-Pack Vintage Edison Spiral Soft White (2700K) 400 Lumen (4.4W = 40W)…" at bounding box center [156, 73] width 103 height 14
click at [176, 118] on input "Vesper Olive & Gold Flatwoven Rug" at bounding box center [156, 116] width 103 height 14
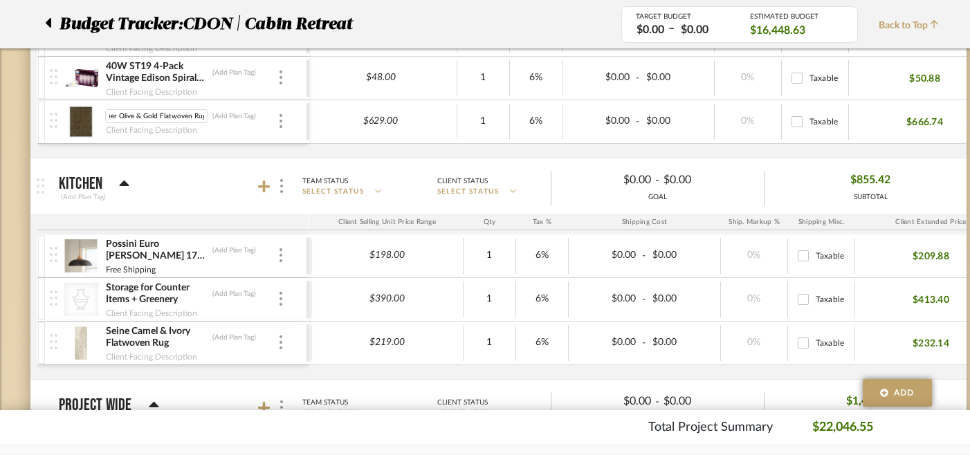
click at [176, 118] on input "Vesper Olive & Gold Flatwoven Rug" at bounding box center [156, 116] width 103 height 14
click at [84, 122] on img at bounding box center [81, 121] width 34 height 33
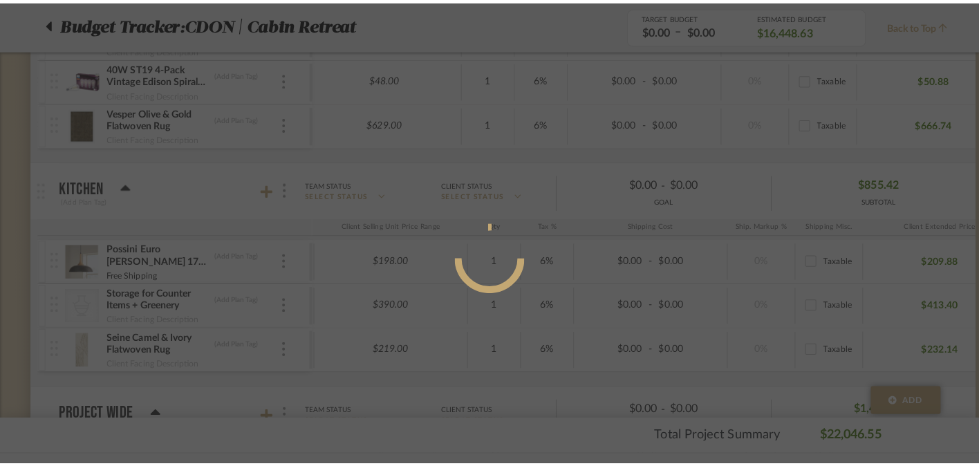
scroll to position [0, 0]
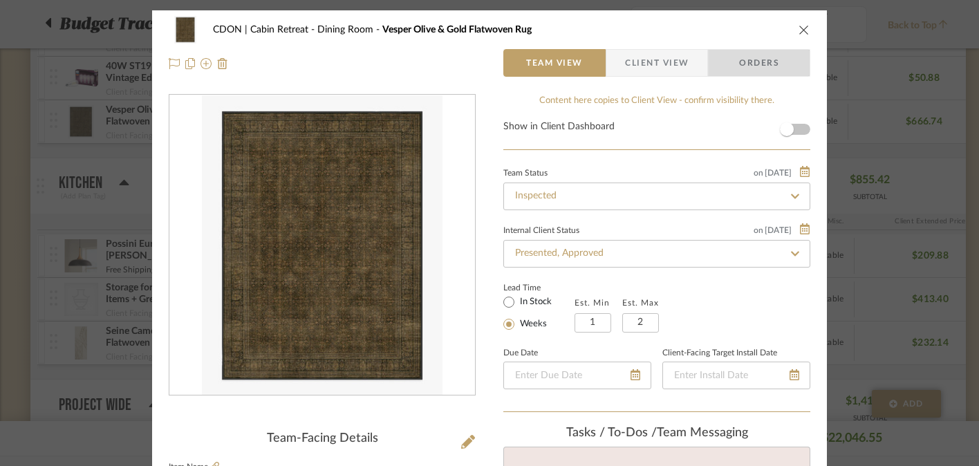
click at [752, 56] on span "Orders" at bounding box center [759, 63] width 71 height 28
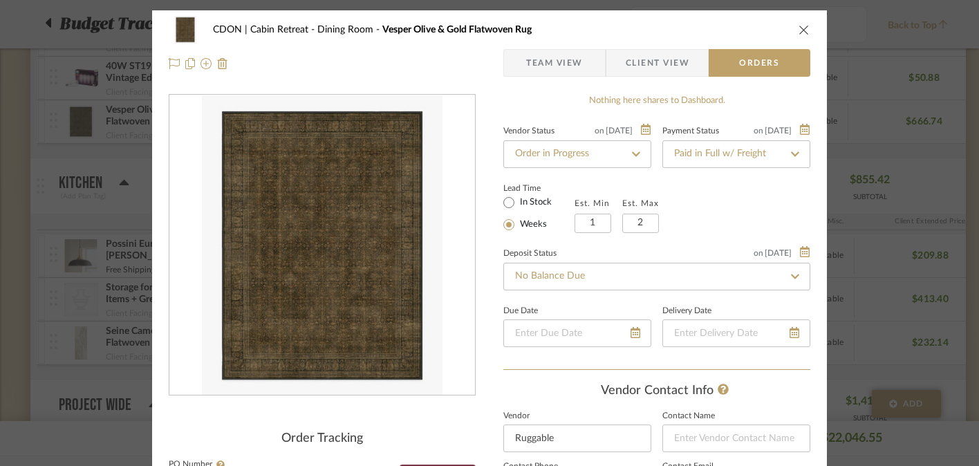
click at [799, 30] on icon "close" at bounding box center [804, 29] width 11 height 11
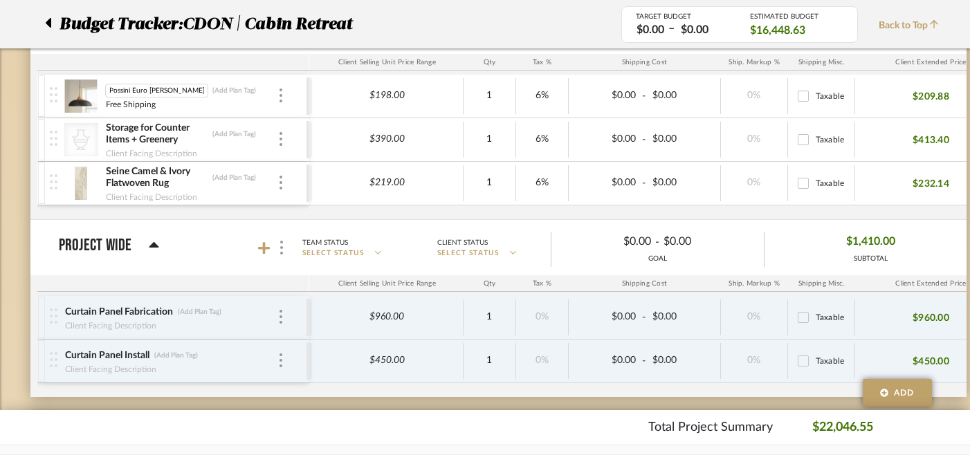
scroll to position [0, 132]
click at [174, 87] on input "Possini Euro Felton 17 3/4" Black and Wood Finish Modern Dome Pendant" at bounding box center [156, 91] width 103 height 14
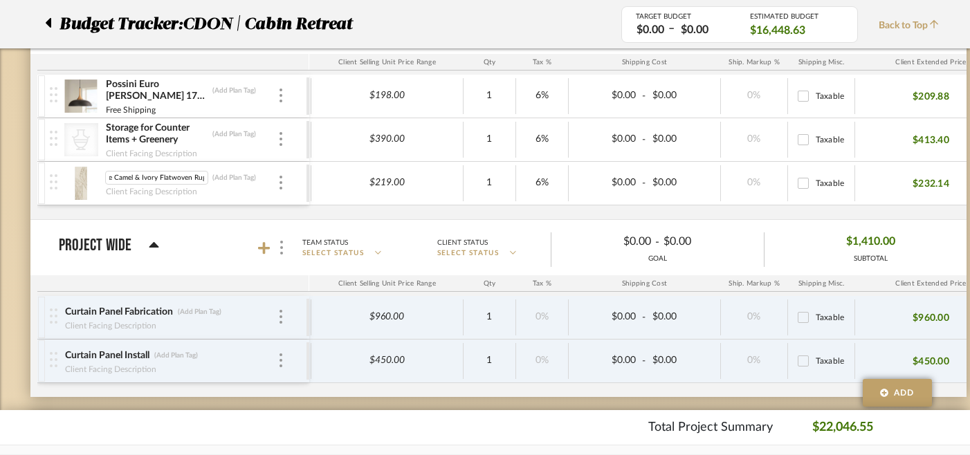
click at [174, 177] on input "Seine Camel & Ivory Flatwoven Rug" at bounding box center [156, 178] width 103 height 14
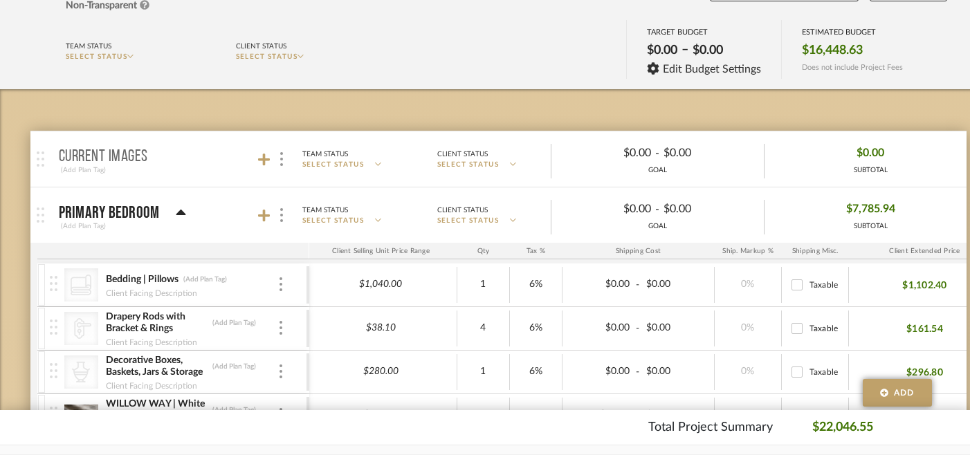
scroll to position [0, 0]
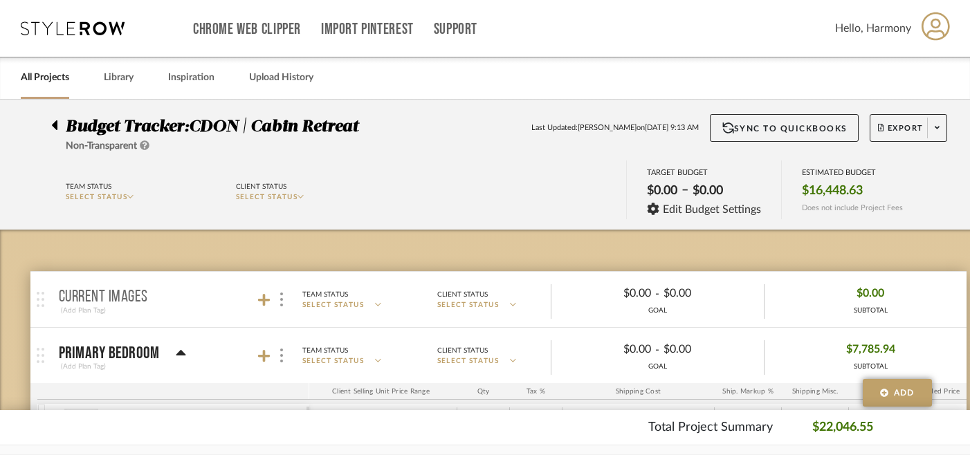
click at [55, 77] on link "All Projects" at bounding box center [45, 77] width 48 height 19
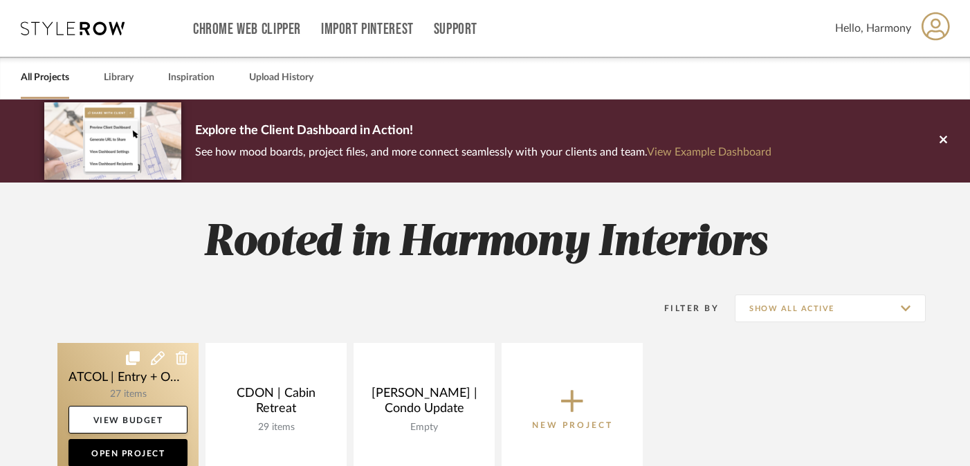
click at [100, 360] on link at bounding box center [127, 409] width 141 height 133
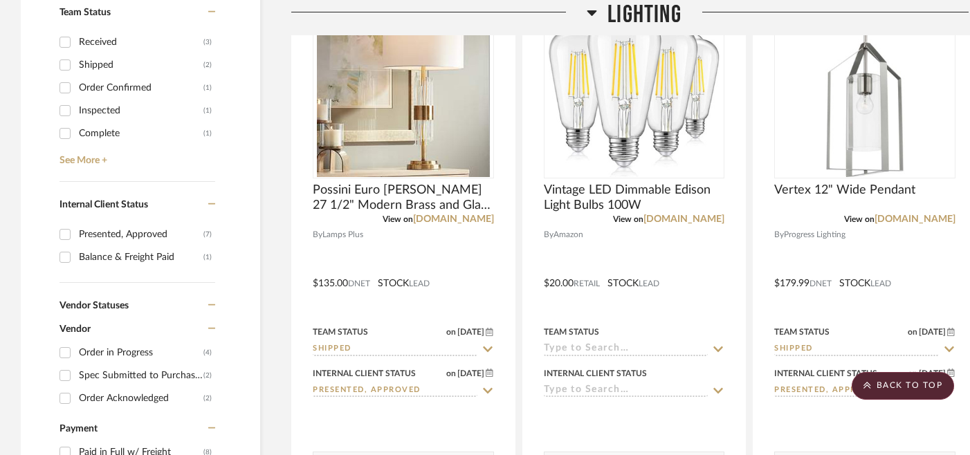
scroll to position [600, 0]
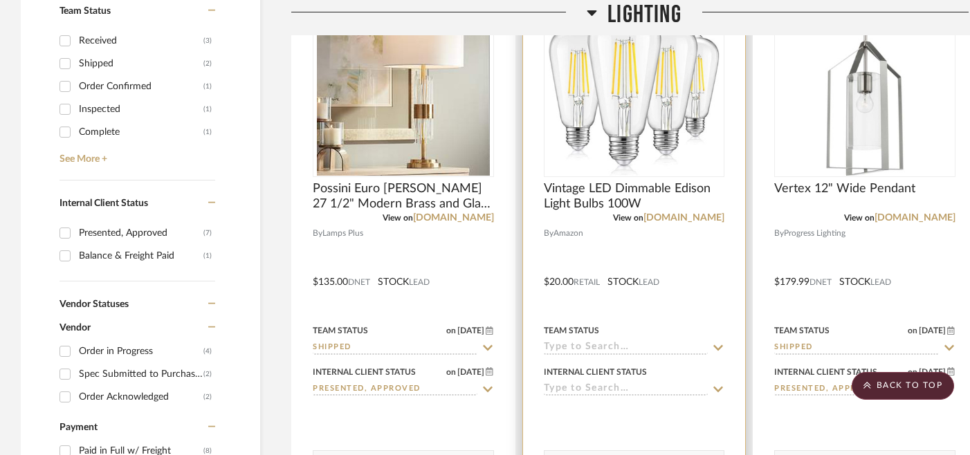
click at [713, 347] on icon at bounding box center [718, 347] width 12 height 11
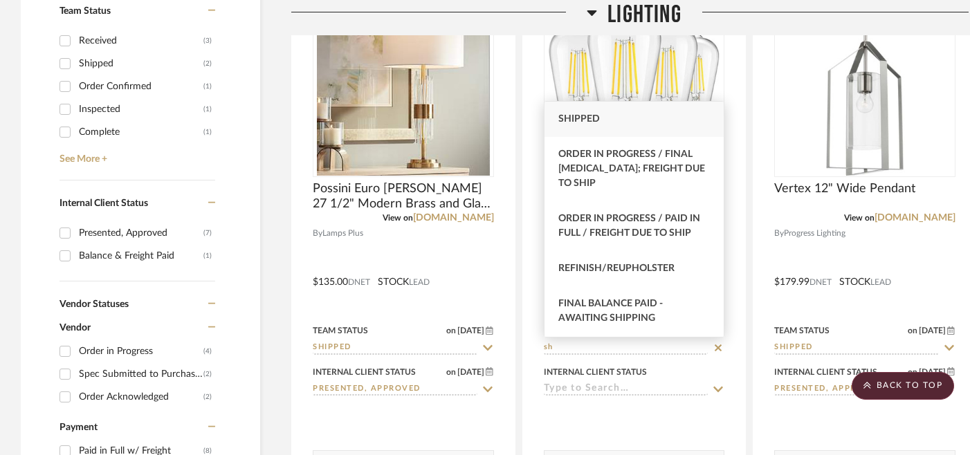
type input "sh"
click at [620, 120] on div "Shipped" at bounding box center [634, 119] width 180 height 35
type input "8/19/2025"
type input "Shipped"
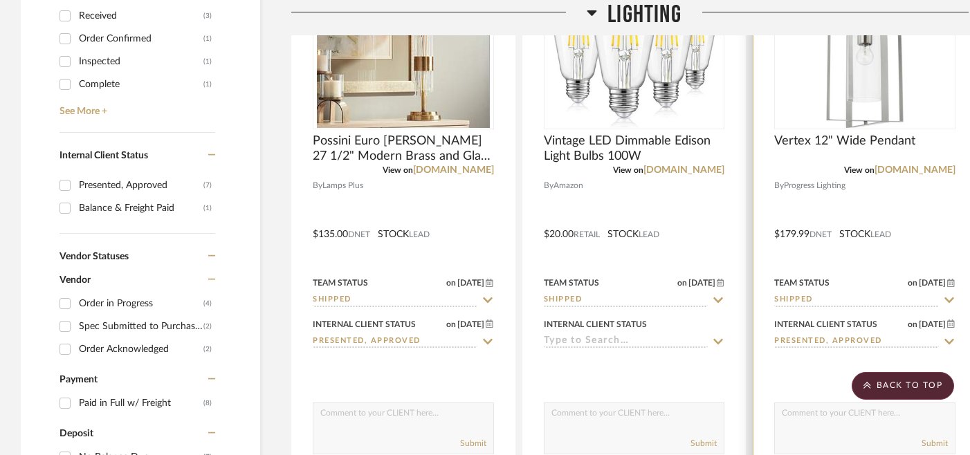
scroll to position [664, 0]
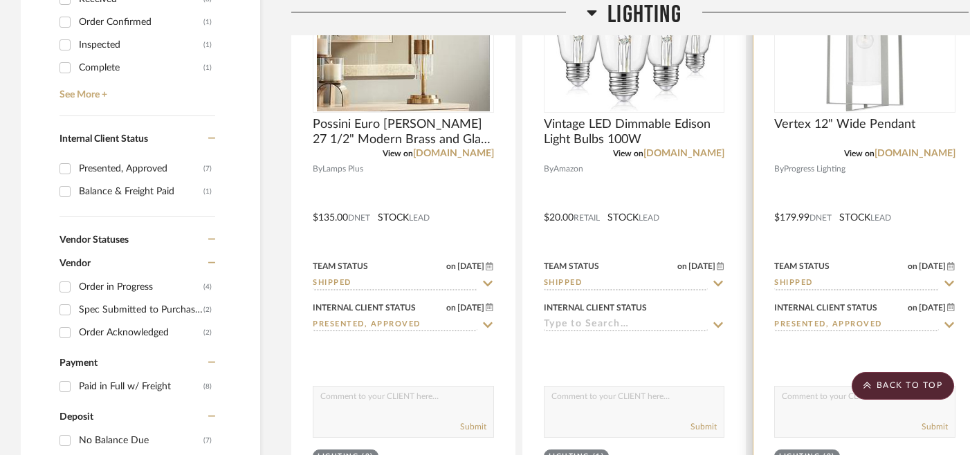
click at [922, 283] on icon at bounding box center [949, 284] width 10 height 6
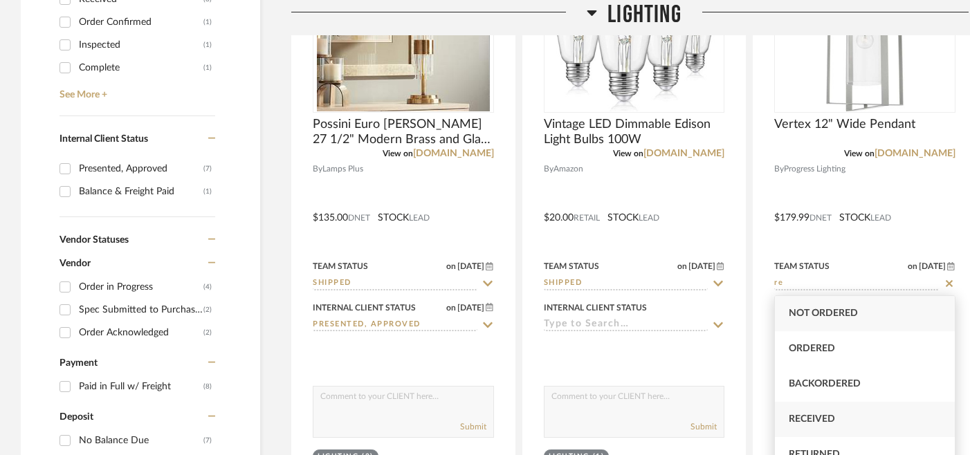
type input "re"
click at [846, 425] on div "Received" at bounding box center [865, 419] width 180 height 35
type input "8/19/2025"
type input "Received"
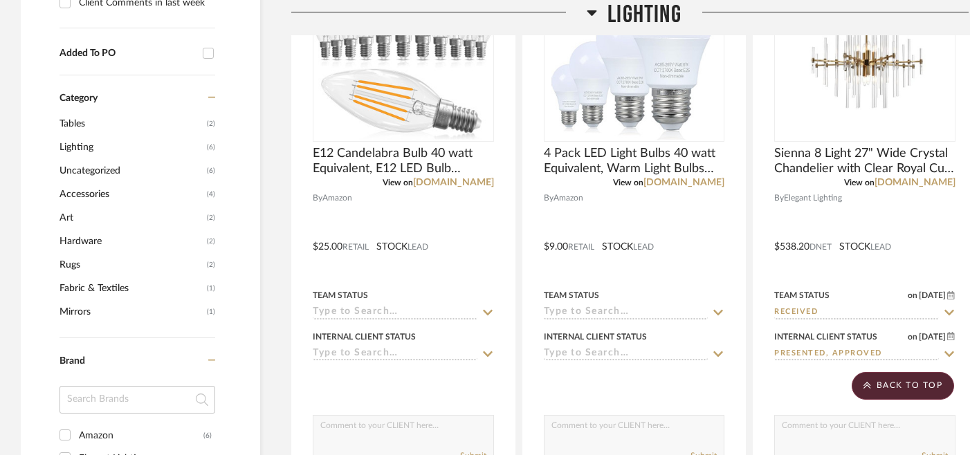
scroll to position [1249, 0]
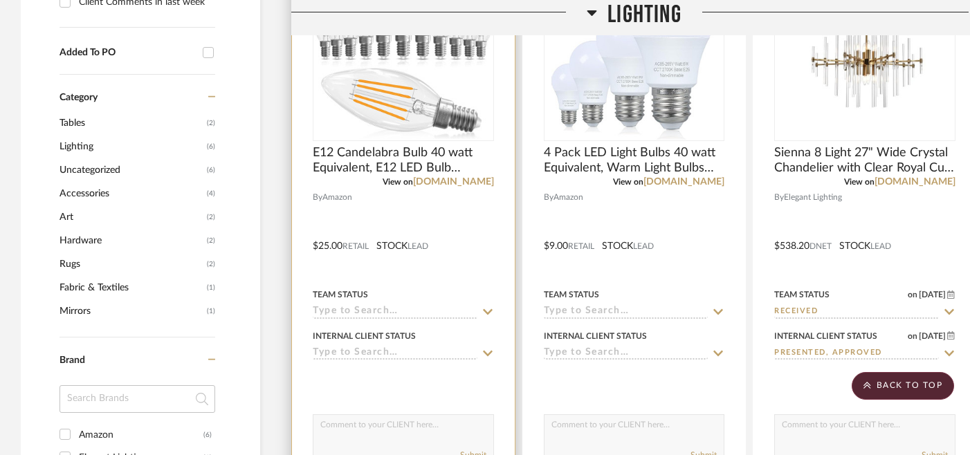
click at [490, 311] on icon at bounding box center [488, 312] width 10 height 6
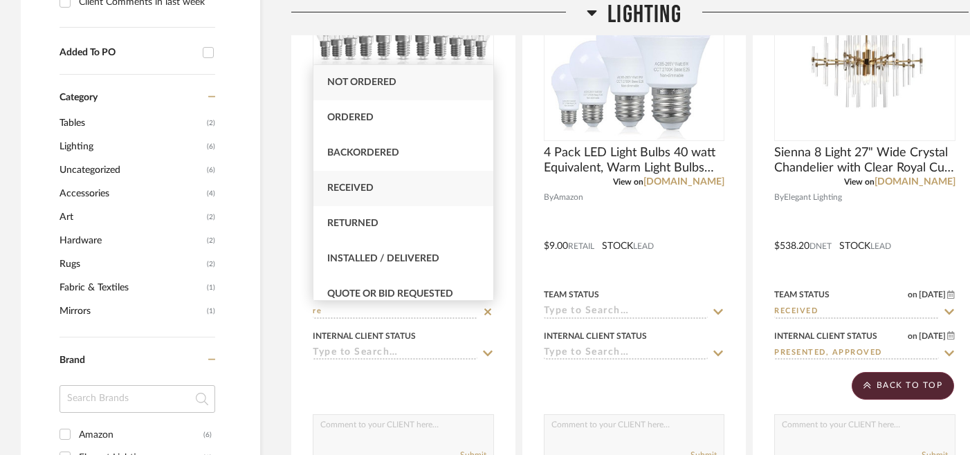
type input "re"
click at [407, 190] on div "Received" at bounding box center [403, 188] width 180 height 35
type input "8/19/2025"
type input "Received"
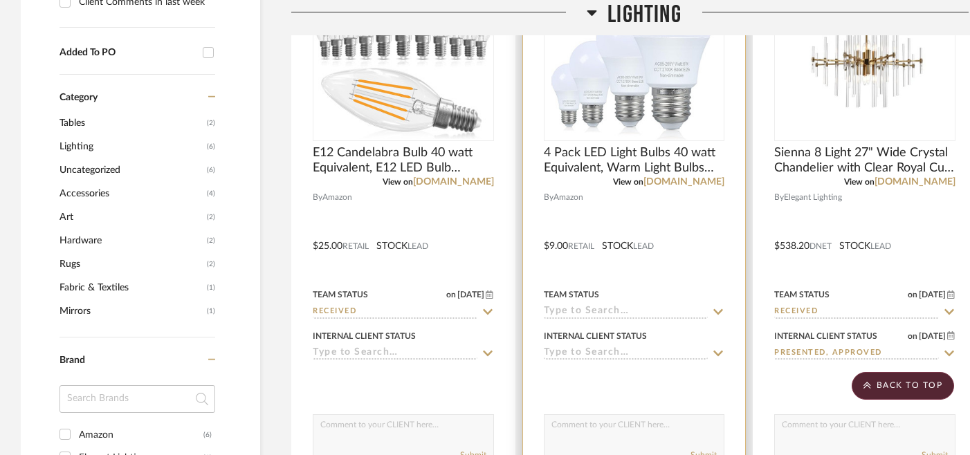
click at [646, 312] on input at bounding box center [626, 312] width 165 height 13
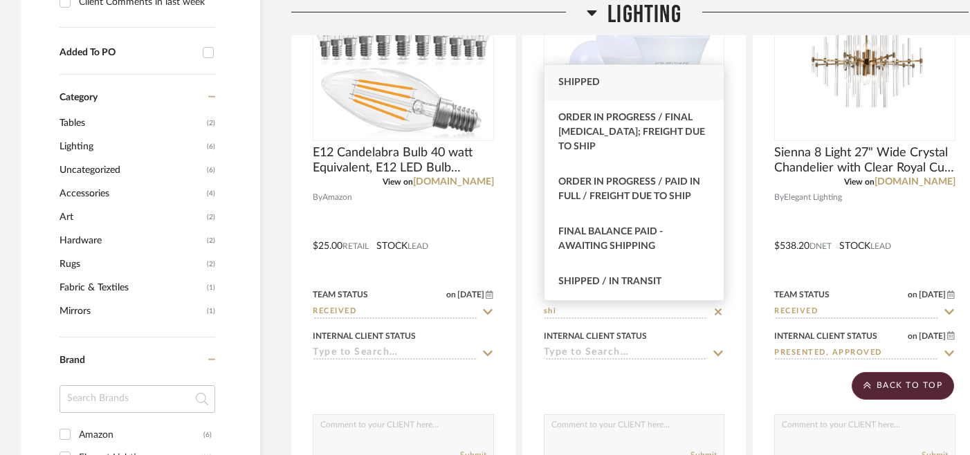
type input "shi"
click at [633, 84] on div "Shipped" at bounding box center [634, 82] width 180 height 35
type input "8/19/2025"
type input "Shipped"
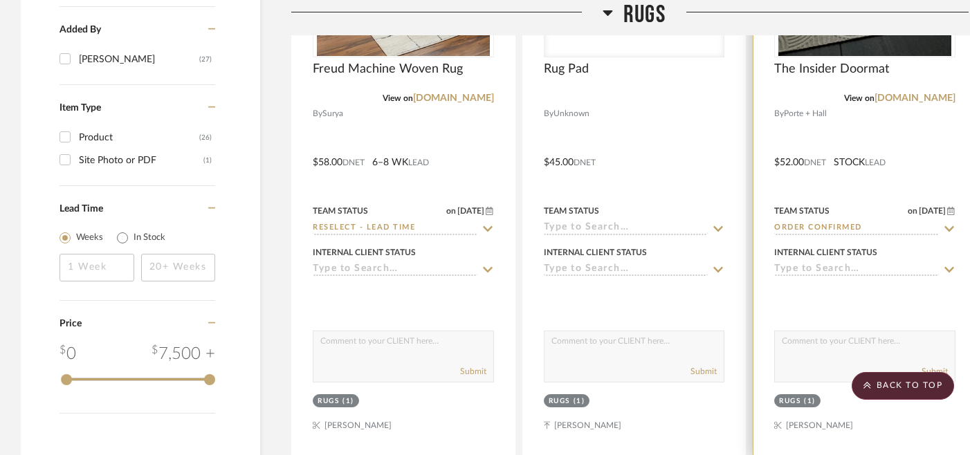
scroll to position [2073, 0]
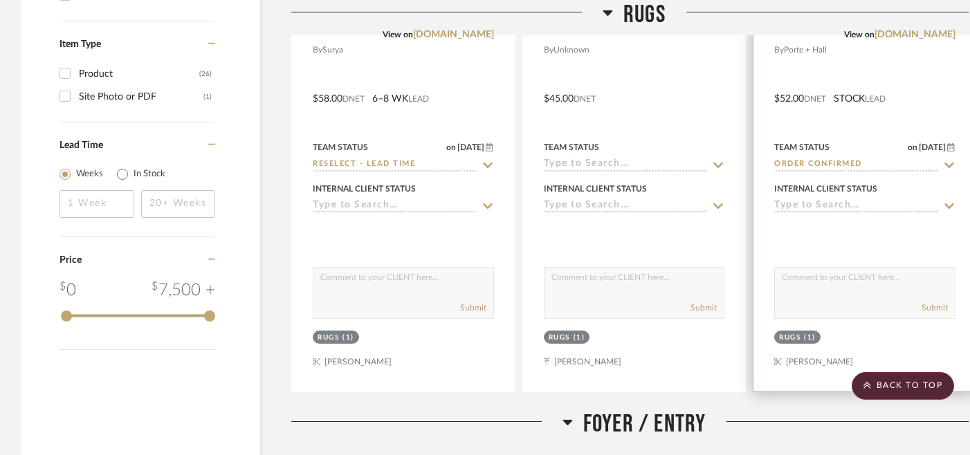
click at [922, 163] on icon at bounding box center [949, 165] width 12 height 11
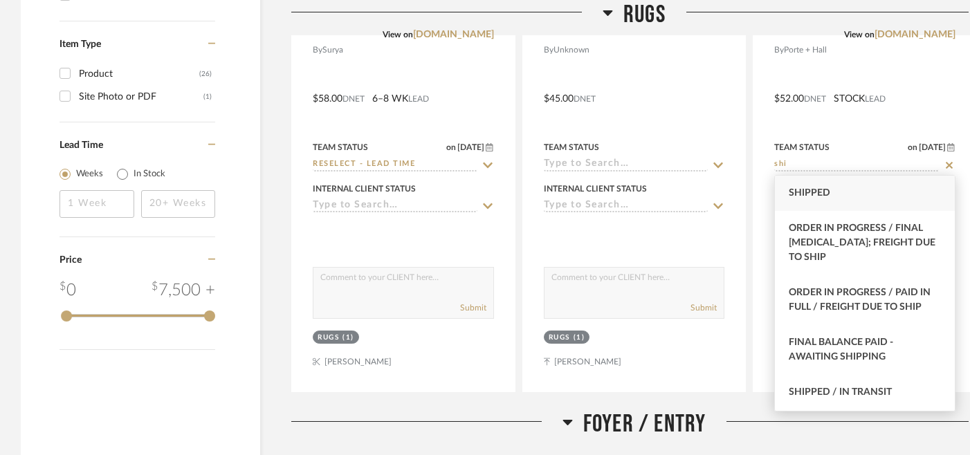
type input "shi"
click at [867, 193] on div "Shipped" at bounding box center [865, 193] width 180 height 35
type input "8/19/2025"
type input "Shipped"
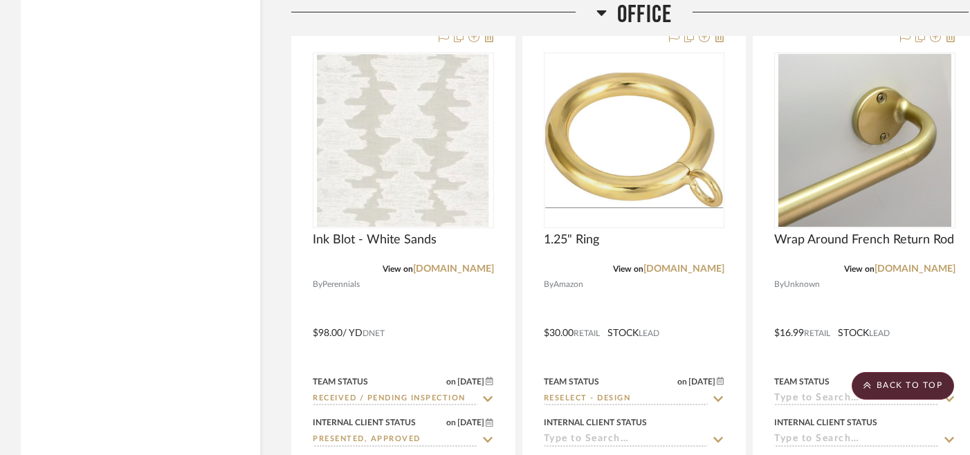
scroll to position [3851, 0]
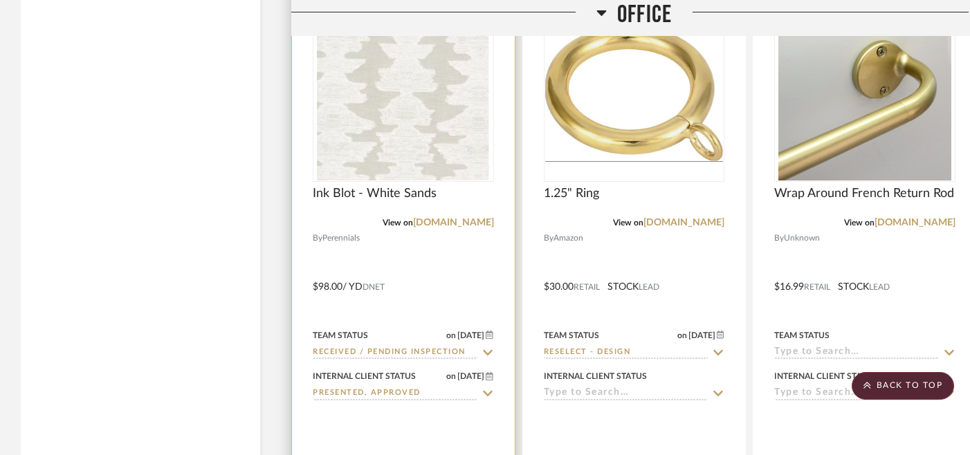
click at [488, 350] on icon at bounding box center [488, 353] width 10 height 6
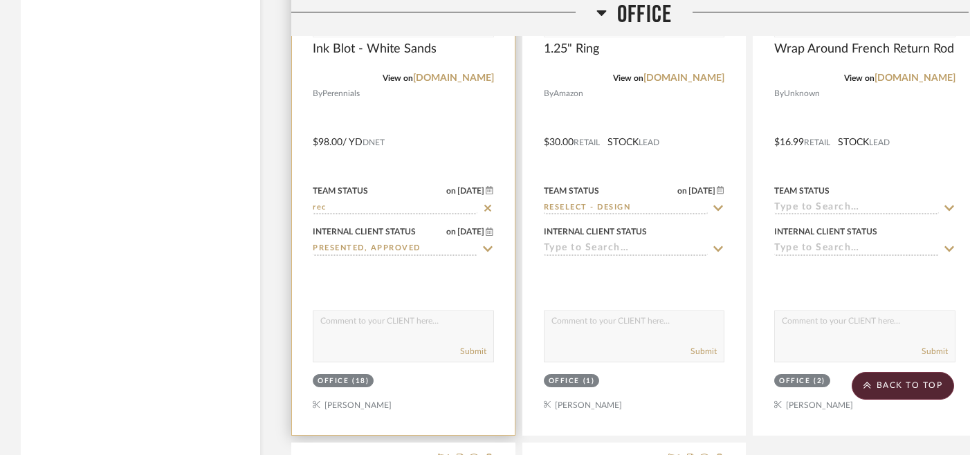
scroll to position [3998, 0]
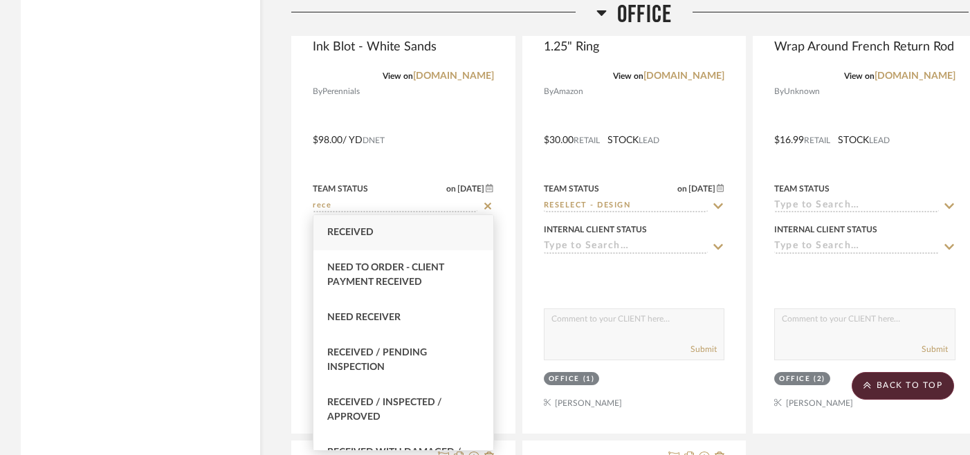
type input "rece"
click at [375, 234] on div "Received" at bounding box center [403, 232] width 180 height 35
type input "8/19/2025"
type input "Received"
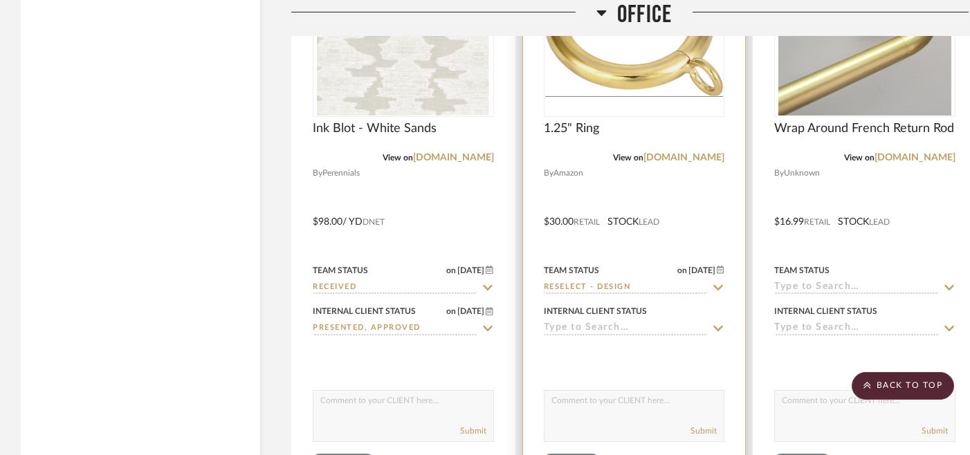
scroll to position [3887, 0]
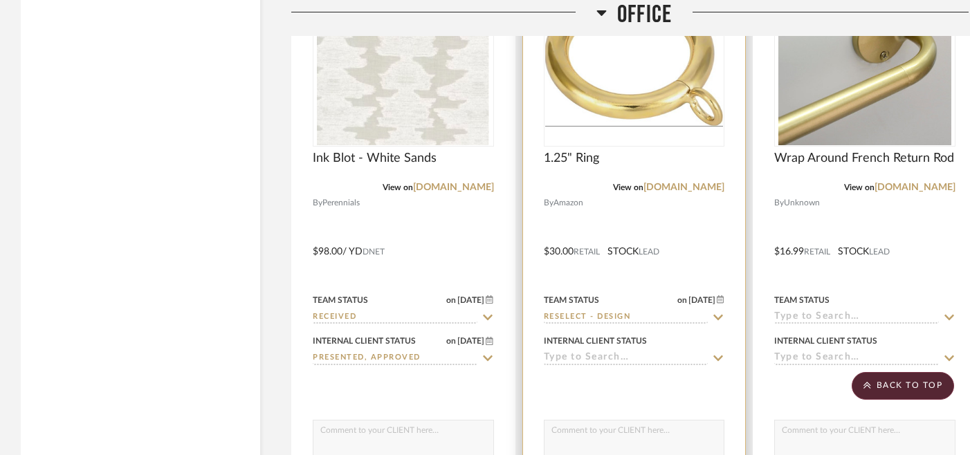
click at [719, 315] on icon at bounding box center [718, 317] width 12 height 11
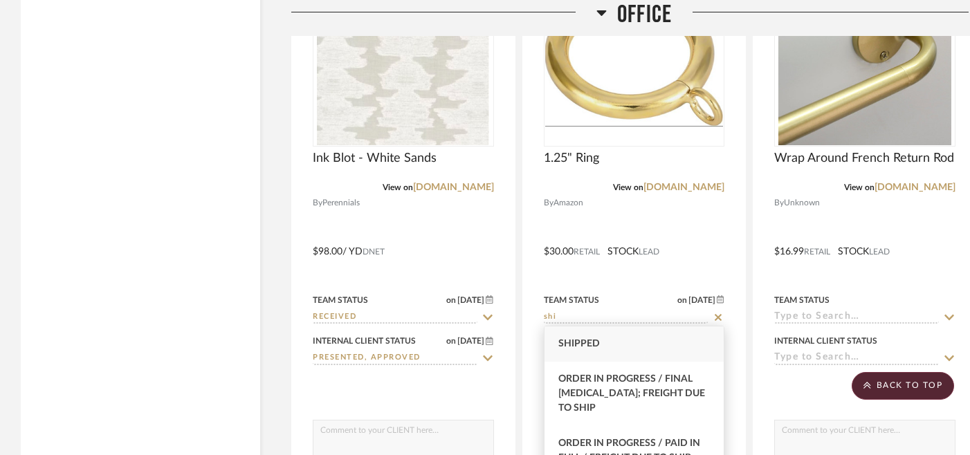
type input "shi"
click at [632, 344] on div "Shipped" at bounding box center [634, 343] width 180 height 35
type input "8/19/2025"
type input "Shipped"
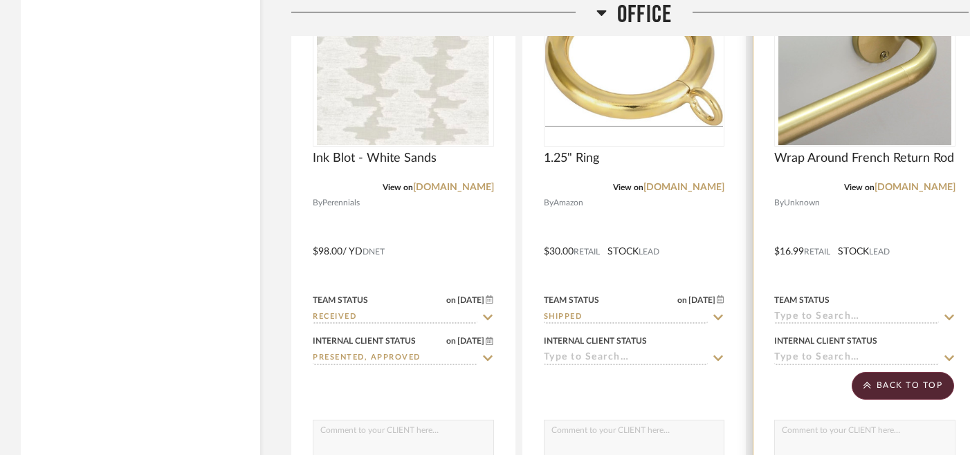
click at [799, 311] on input at bounding box center [856, 317] width 165 height 13
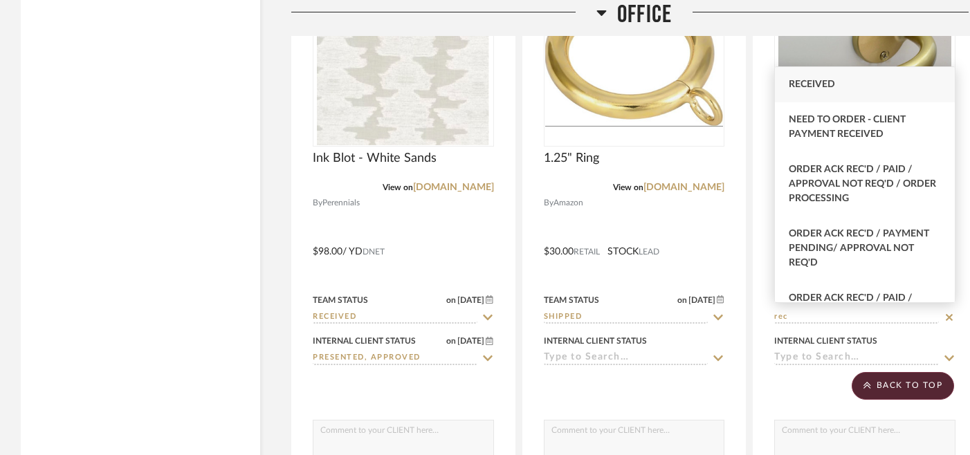
type input "rec"
click at [833, 86] on span "Received" at bounding box center [811, 85] width 46 height 10
type input "8/19/2025"
type input "Received"
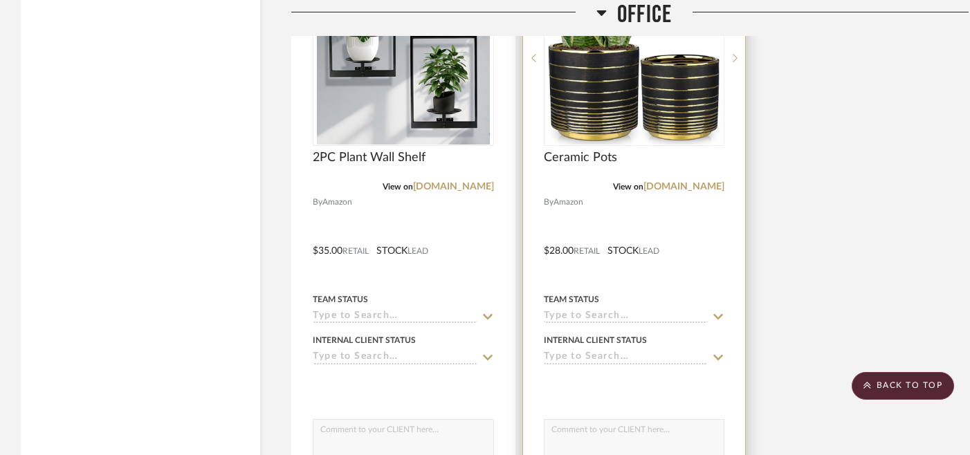
scroll to position [4533, 0]
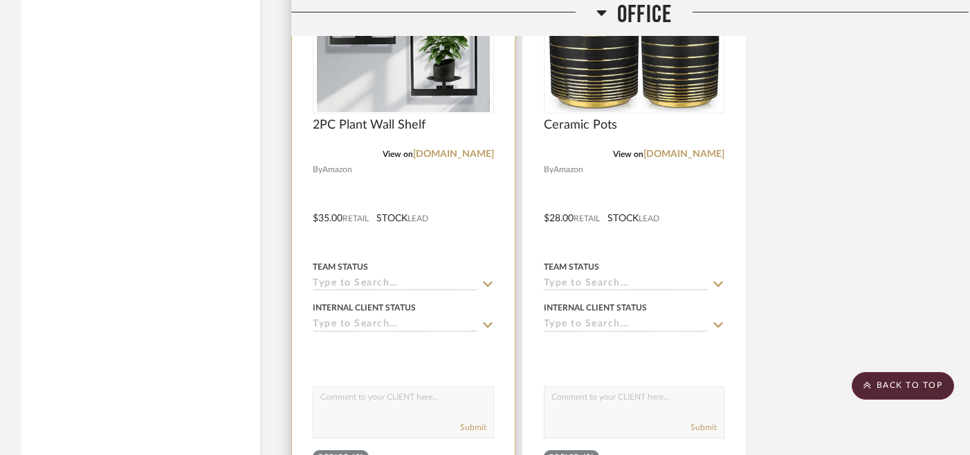
click at [488, 279] on icon at bounding box center [487, 284] width 12 height 11
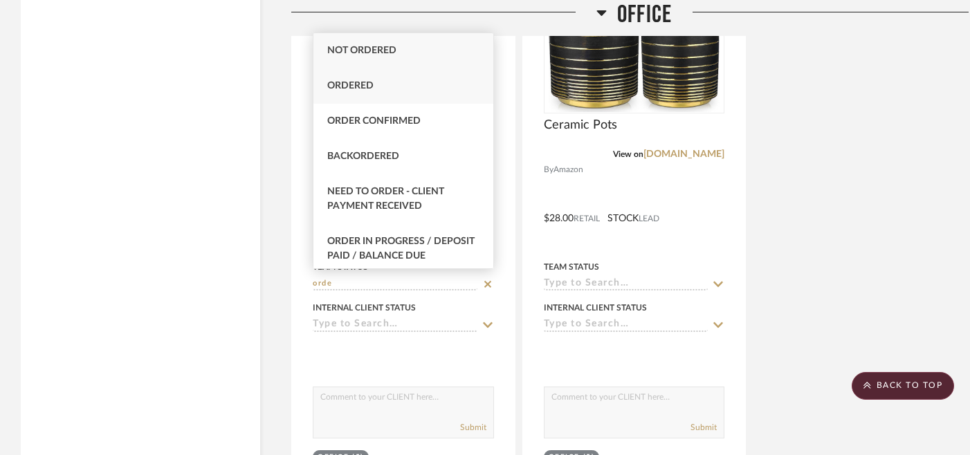
type input "orde"
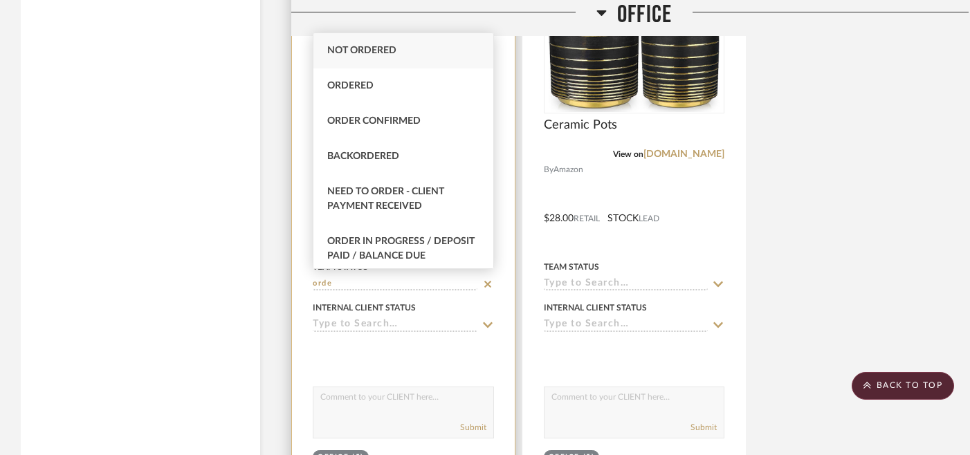
click at [391, 89] on div "Ordered" at bounding box center [403, 85] width 180 height 35
type input "8/19/2025"
type input "Ordered"
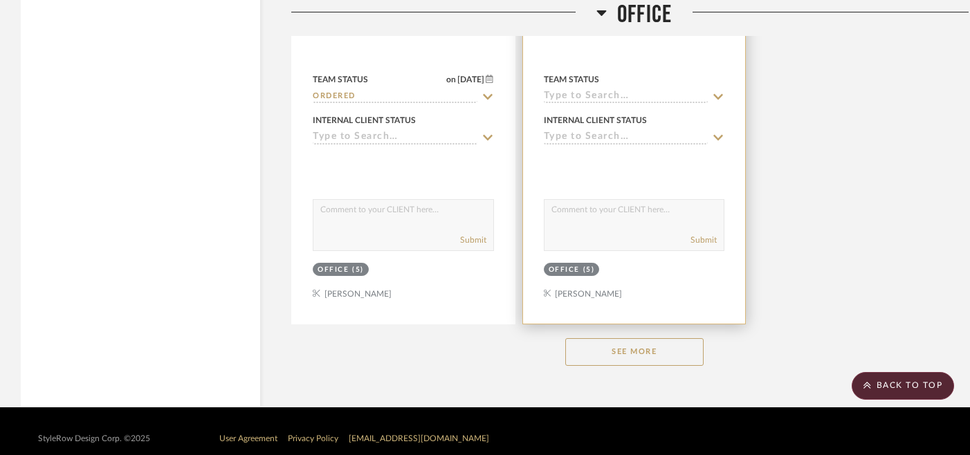
scroll to position [4731, 0]
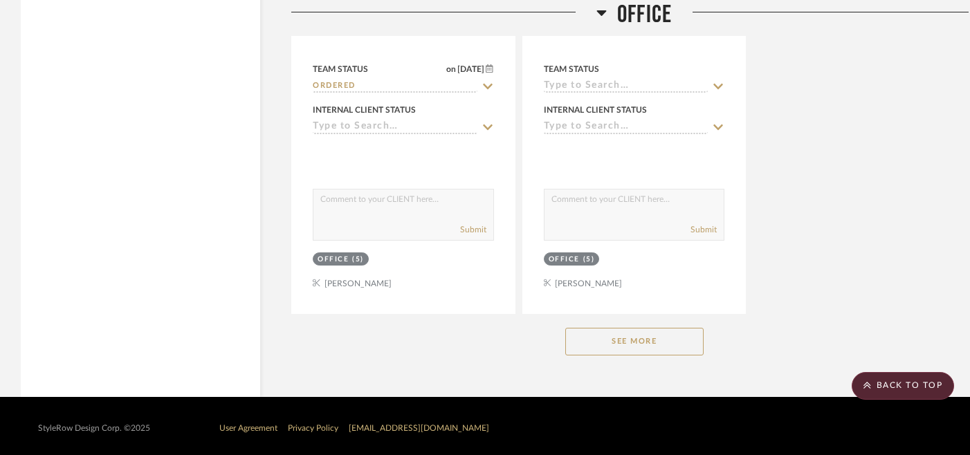
click at [686, 344] on button "See More" at bounding box center [634, 342] width 138 height 28
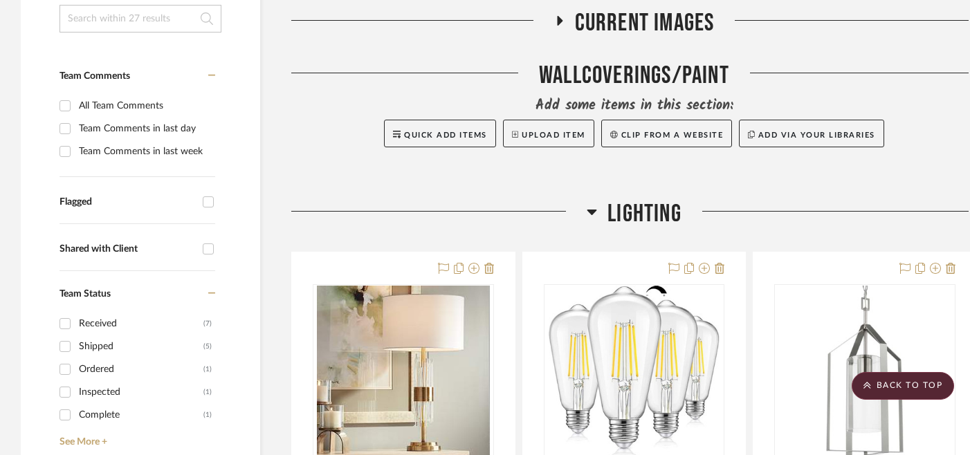
scroll to position [0, 0]
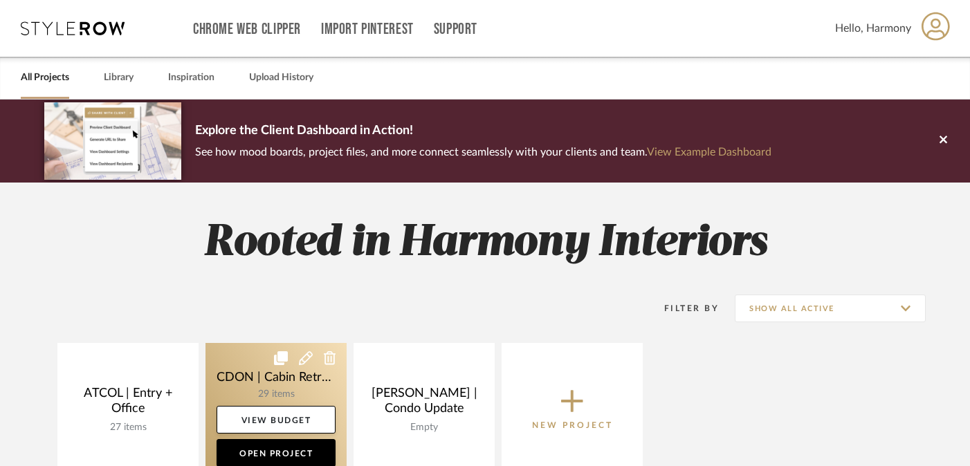
click at [241, 359] on link at bounding box center [275, 409] width 141 height 133
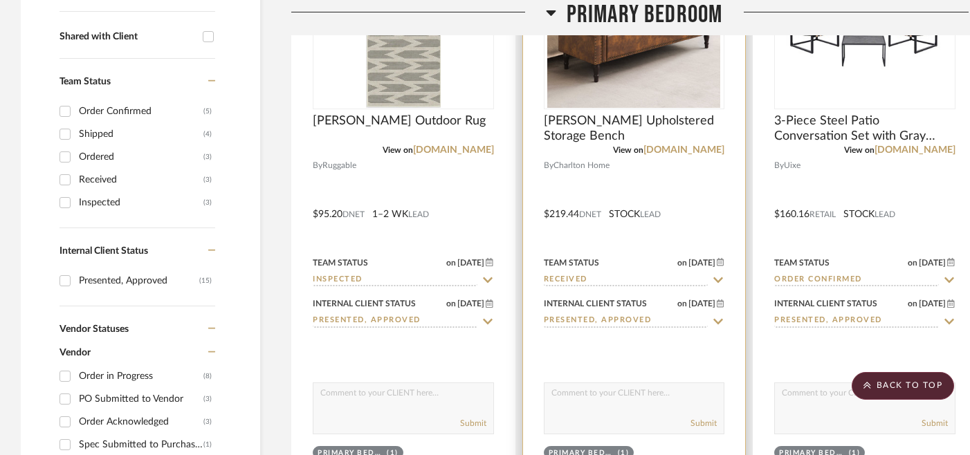
scroll to position [558, 0]
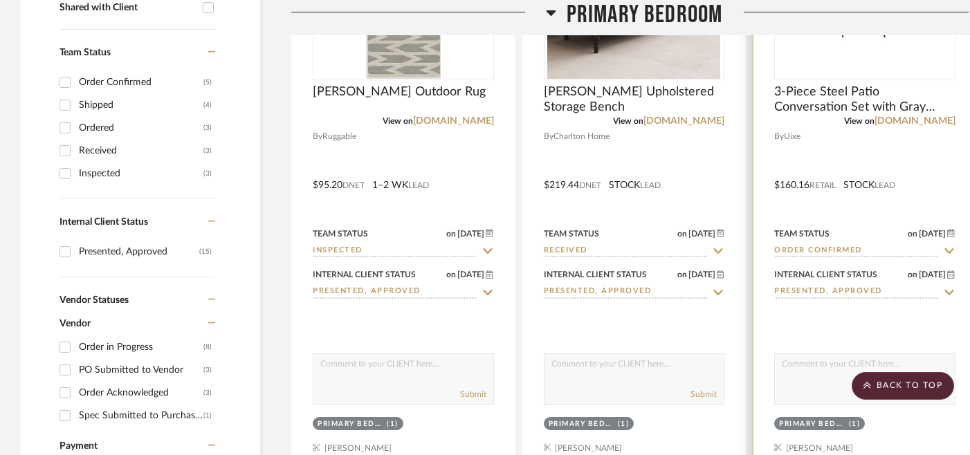
click at [922, 251] on icon at bounding box center [949, 251] width 10 height 6
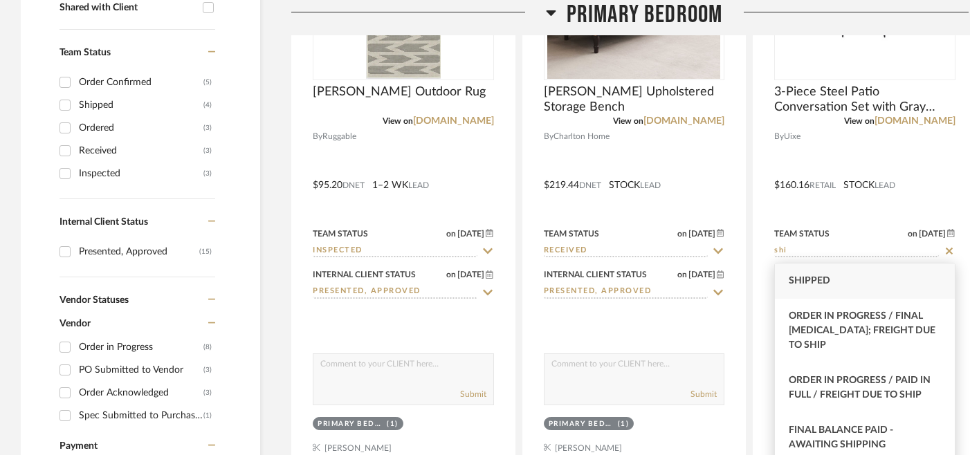
type input "shi"
click at [881, 282] on div "Shipped" at bounding box center [865, 280] width 180 height 35
type input "8/19/2025"
type input "Shipped"
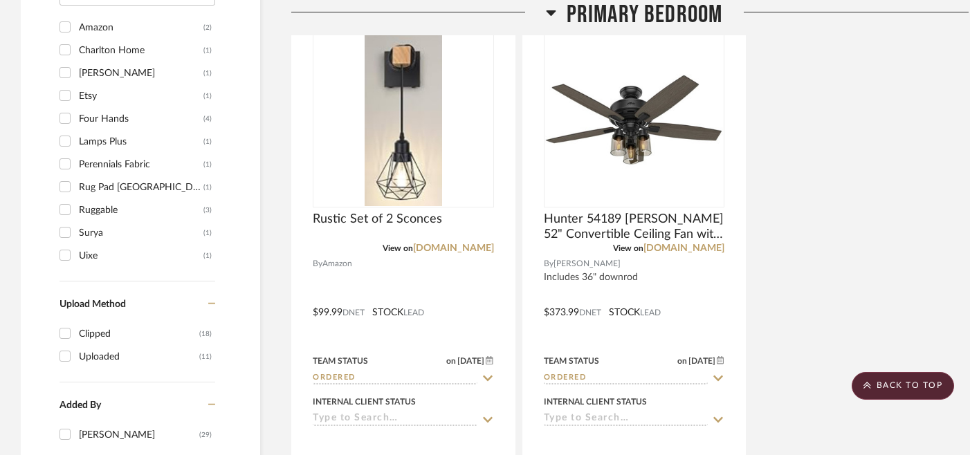
scroll to position [1658, 0]
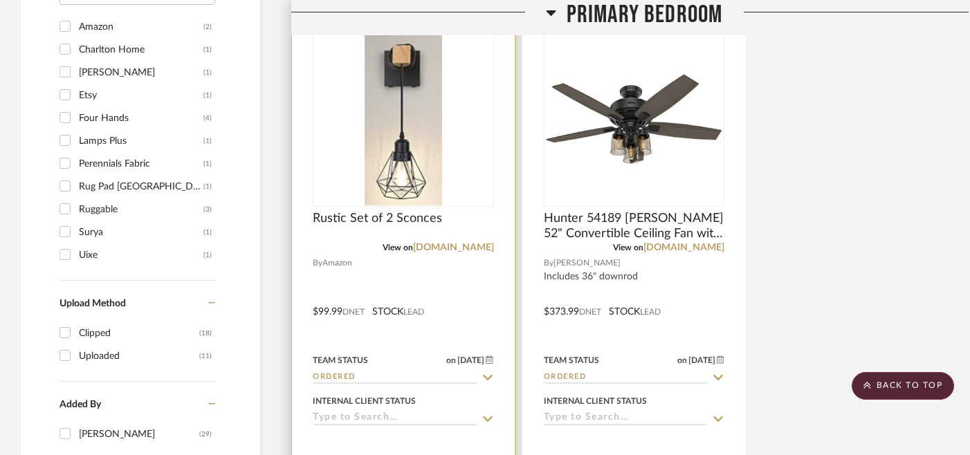
click at [492, 376] on icon at bounding box center [487, 377] width 12 height 11
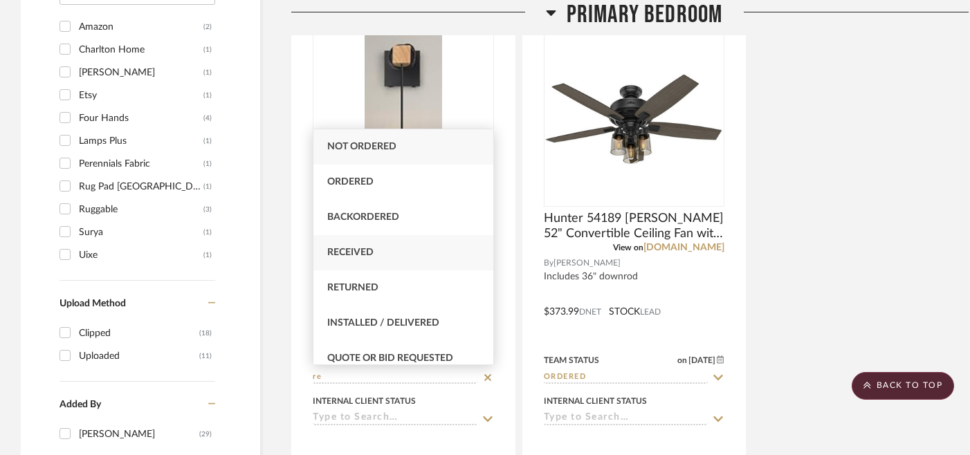
type input "re"
click at [369, 255] on span "Received" at bounding box center [350, 253] width 46 height 10
type input "8/19/2025"
type input "Received"
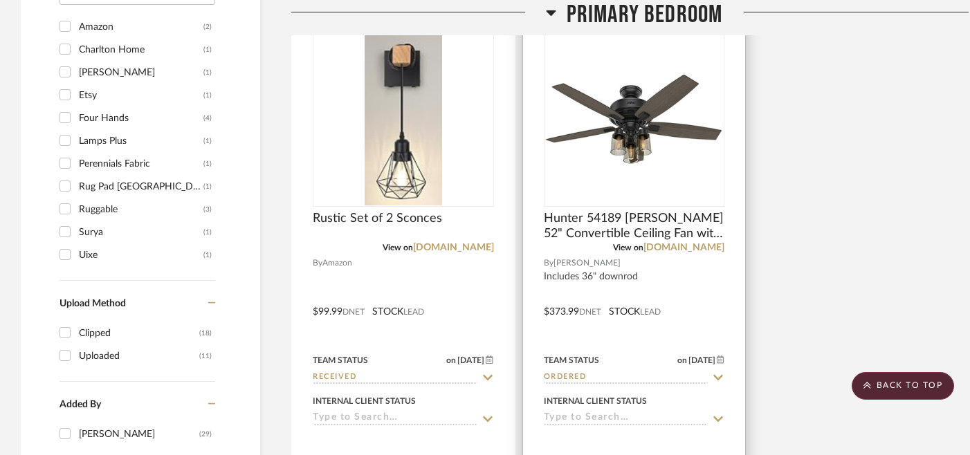
click at [589, 378] on input "Ordered" at bounding box center [626, 377] width 165 height 13
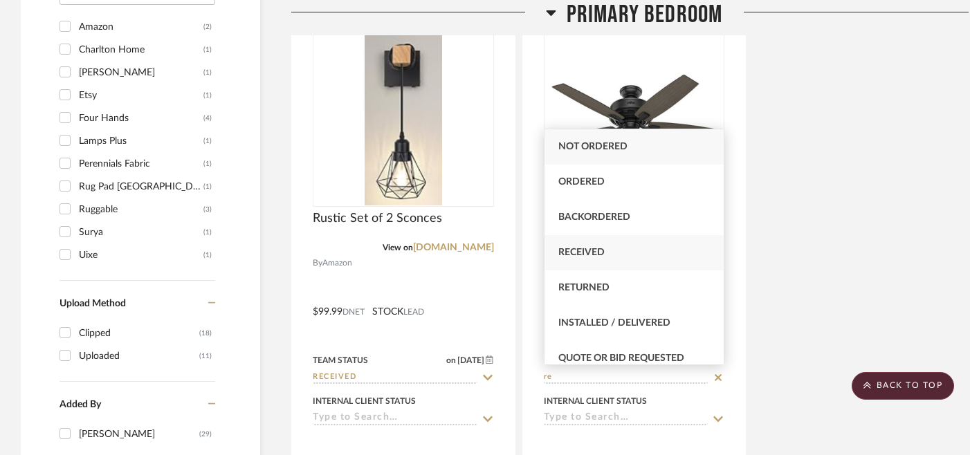
type input "re"
click at [617, 246] on div "Received" at bounding box center [634, 252] width 180 height 35
type input "8/19/2025"
type input "Received"
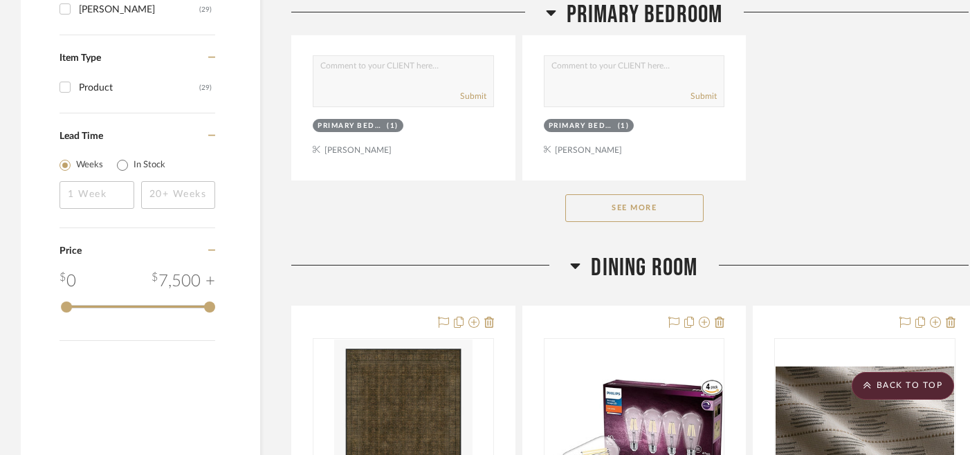
scroll to position [2084, 0]
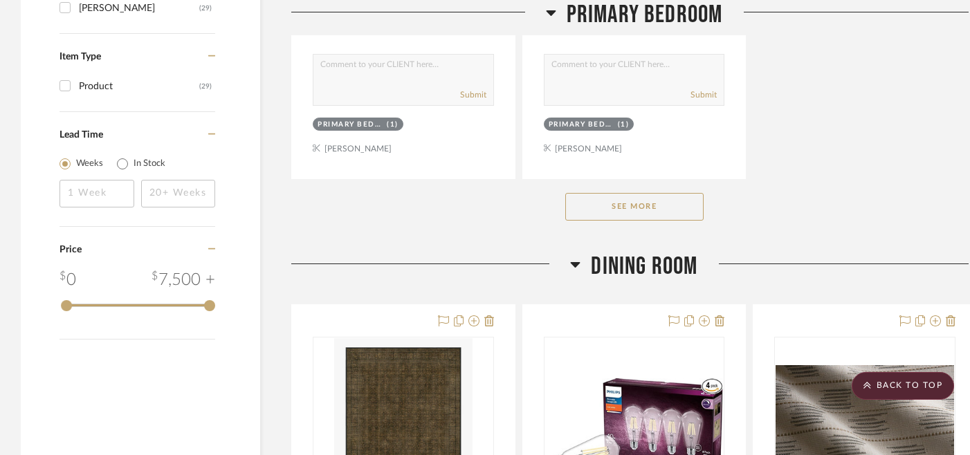
click at [627, 207] on button "See More" at bounding box center [634, 207] width 138 height 28
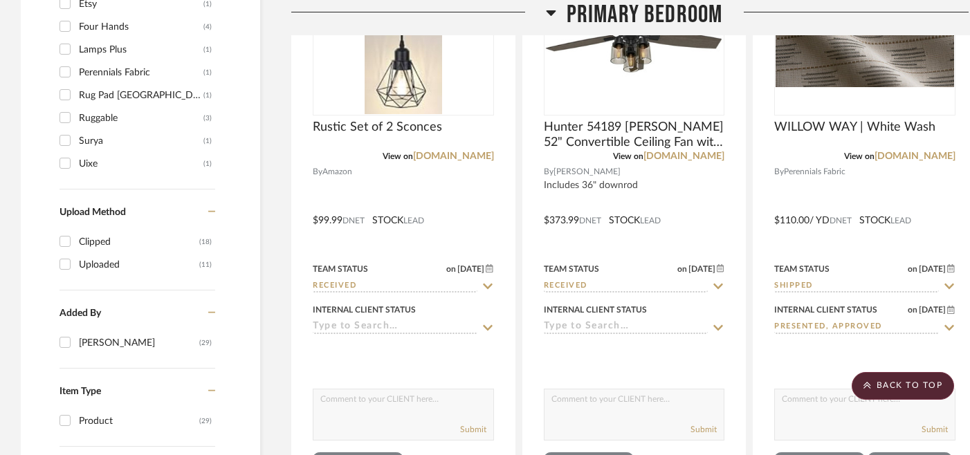
scroll to position [1802, 0]
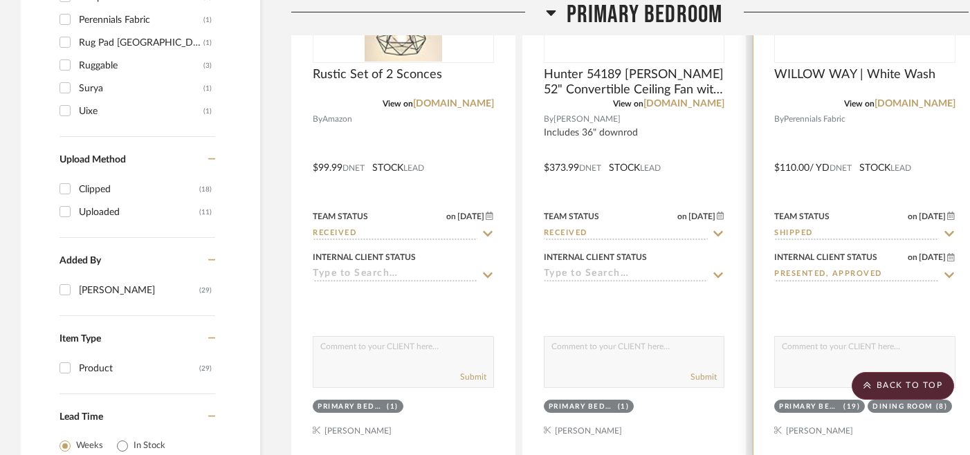
click at [922, 231] on icon at bounding box center [949, 233] width 12 height 11
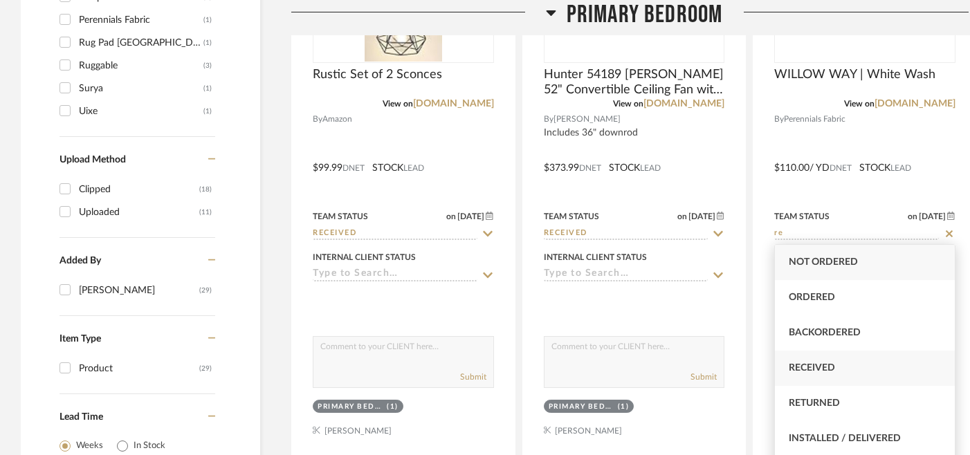
type input "re"
click at [871, 374] on div "Received" at bounding box center [865, 368] width 180 height 35
type input "8/19/2025"
type input "Received"
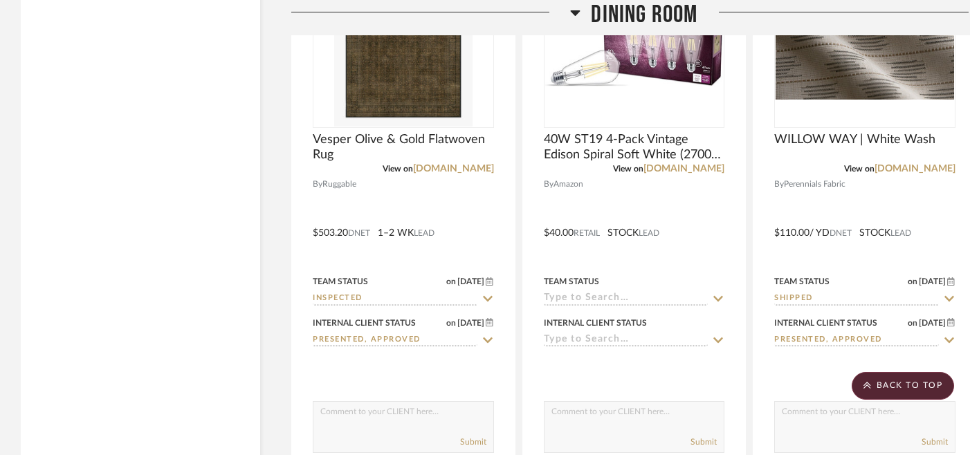
scroll to position [3688, 0]
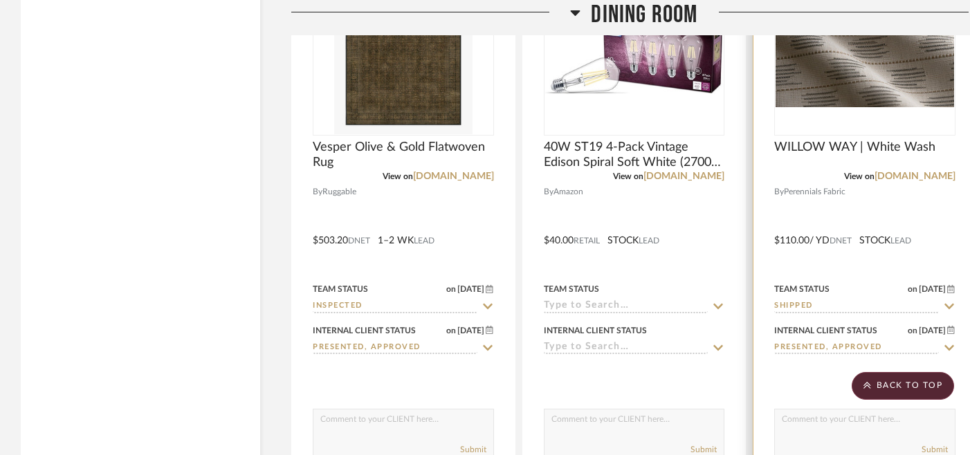
click at [922, 304] on icon at bounding box center [949, 306] width 12 height 11
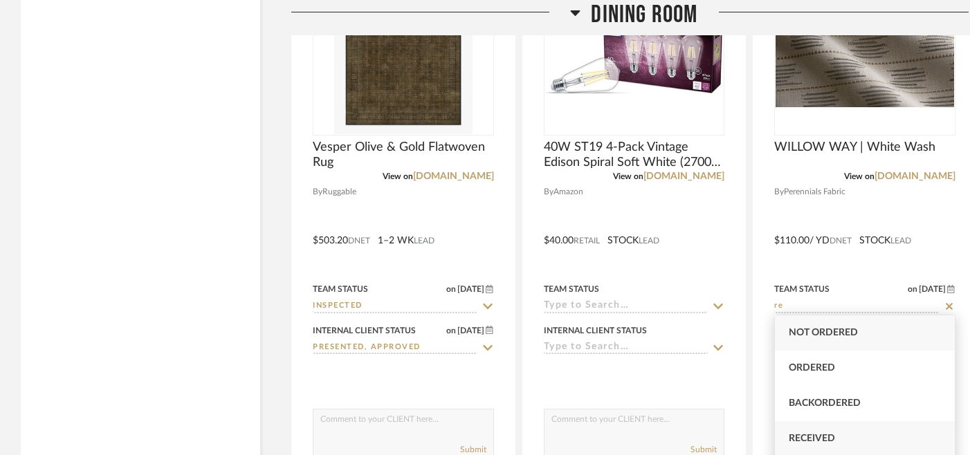
type input "re"
click at [851, 438] on div "Received" at bounding box center [865, 438] width 180 height 35
type input "8/19/2025"
type input "Received"
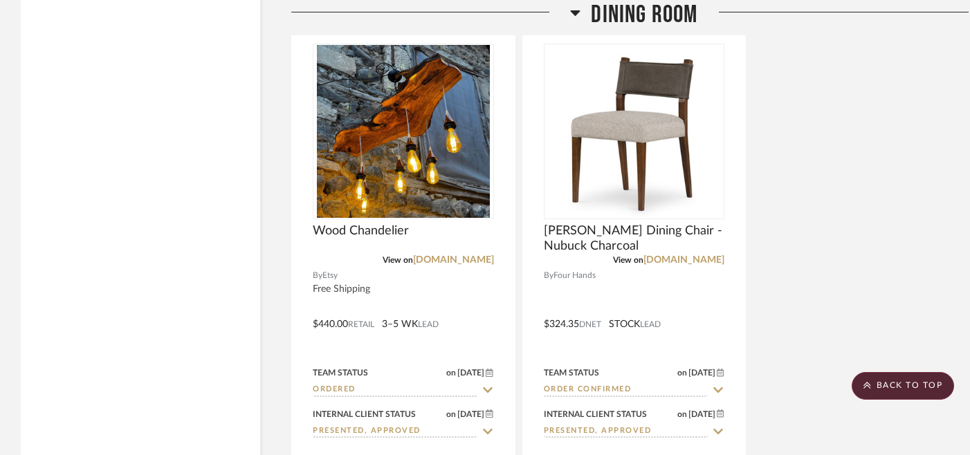
scroll to position [4833, 0]
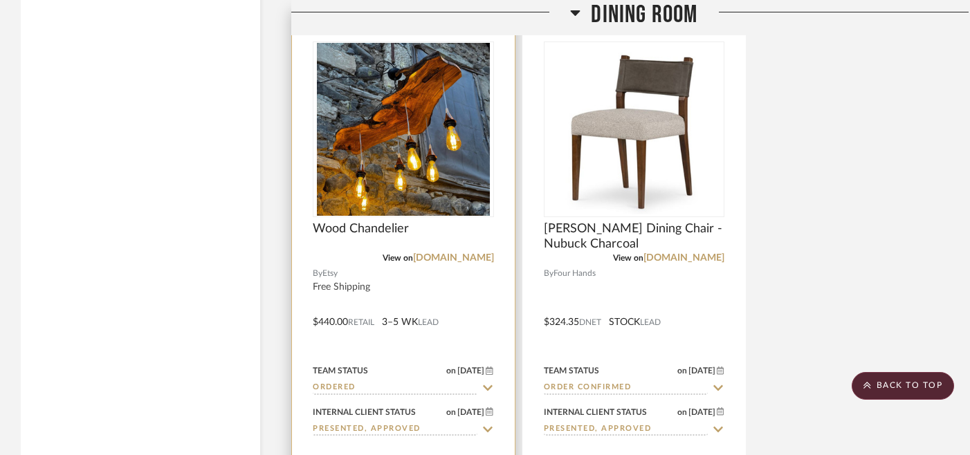
click at [490, 387] on icon at bounding box center [487, 387] width 12 height 11
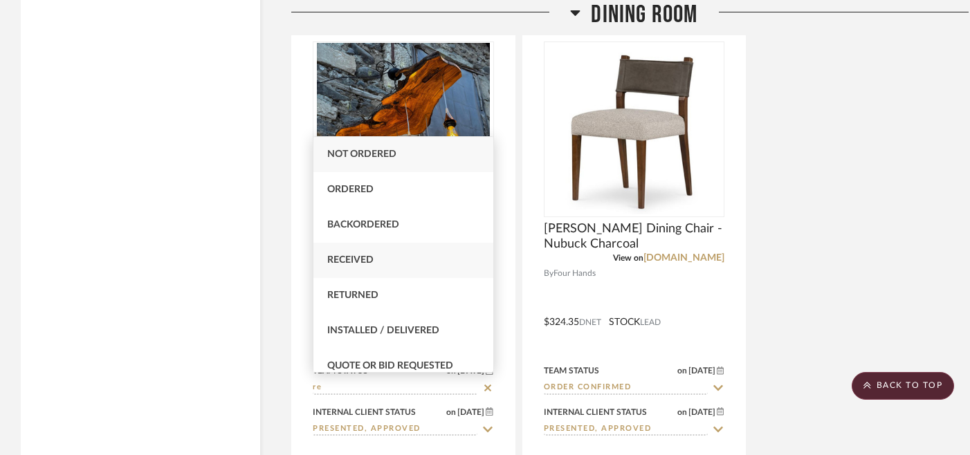
type input "re"
click at [395, 260] on div "Received" at bounding box center [403, 260] width 180 height 35
type input "8/19/2025"
type input "Received"
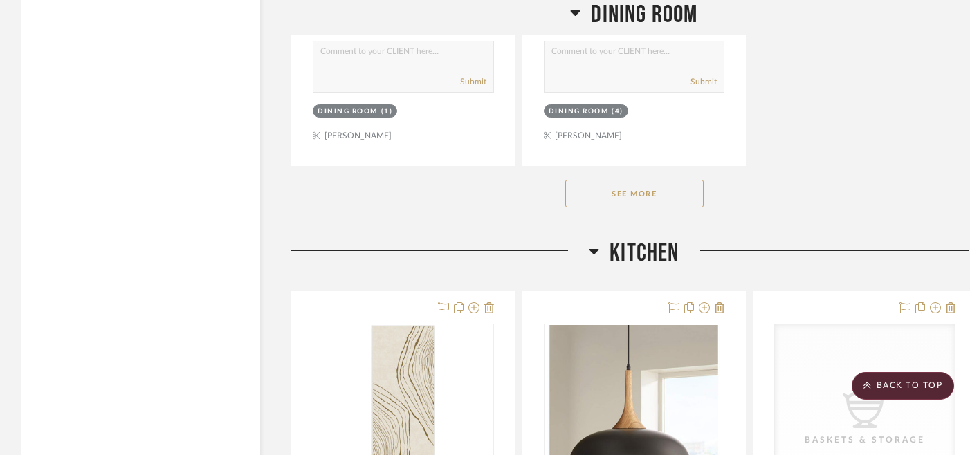
scroll to position [5299, 0]
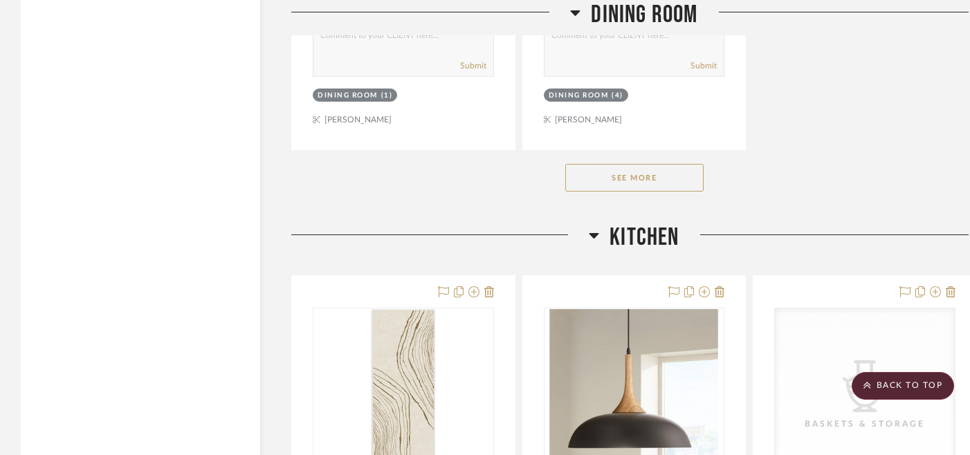
click at [654, 177] on button "See More" at bounding box center [634, 178] width 138 height 28
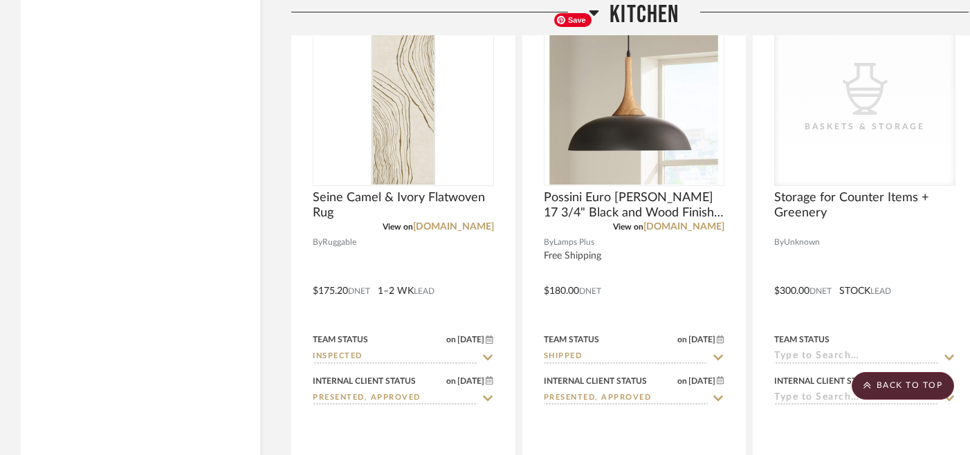
scroll to position [5600, 0]
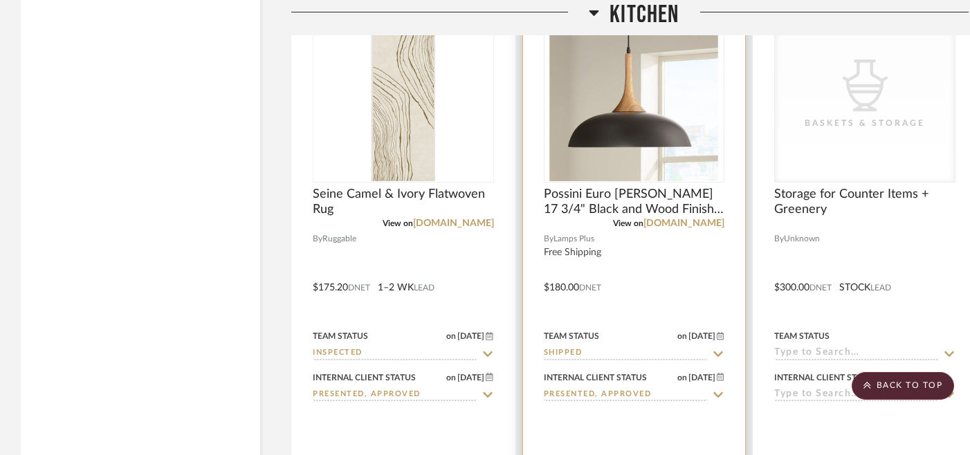
click at [719, 351] on icon at bounding box center [719, 354] width 10 height 6
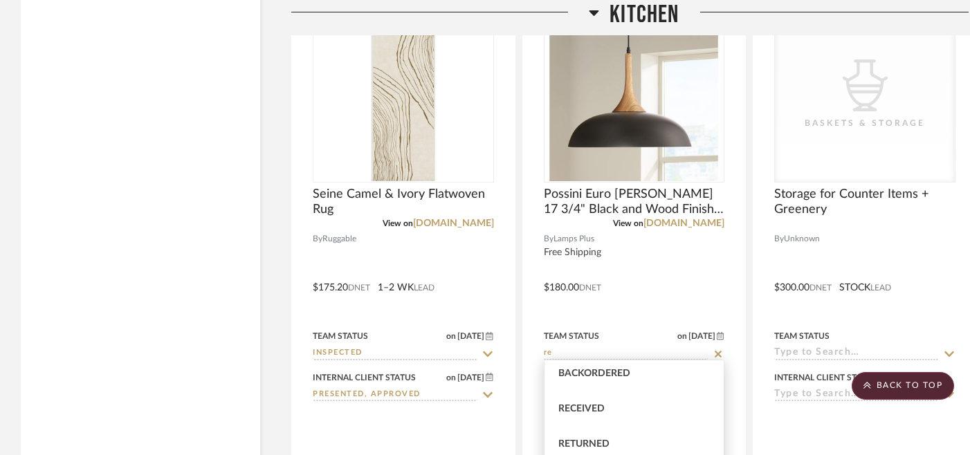
scroll to position [75, 0]
type input "re"
click at [631, 403] on div "Received" at bounding box center [634, 408] width 180 height 35
type input "8/19/2025"
type input "Received"
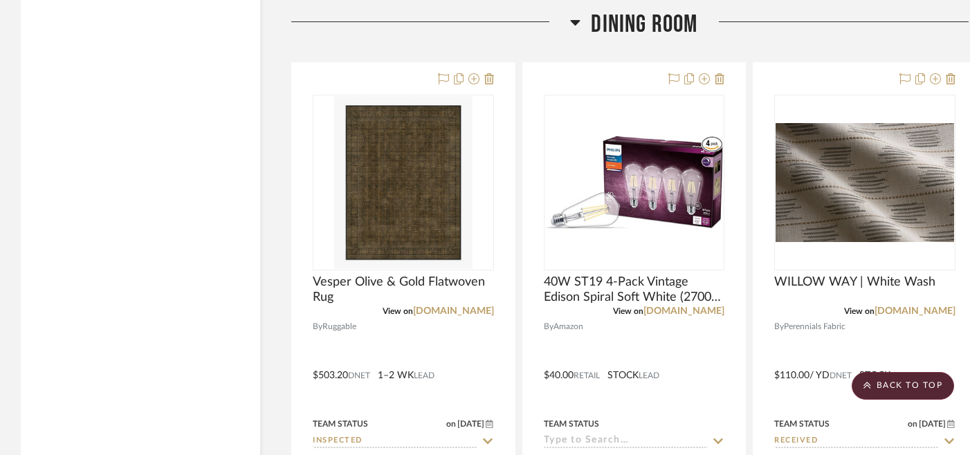
scroll to position [3470, 0]
